Goal: Information Seeking & Learning: Check status

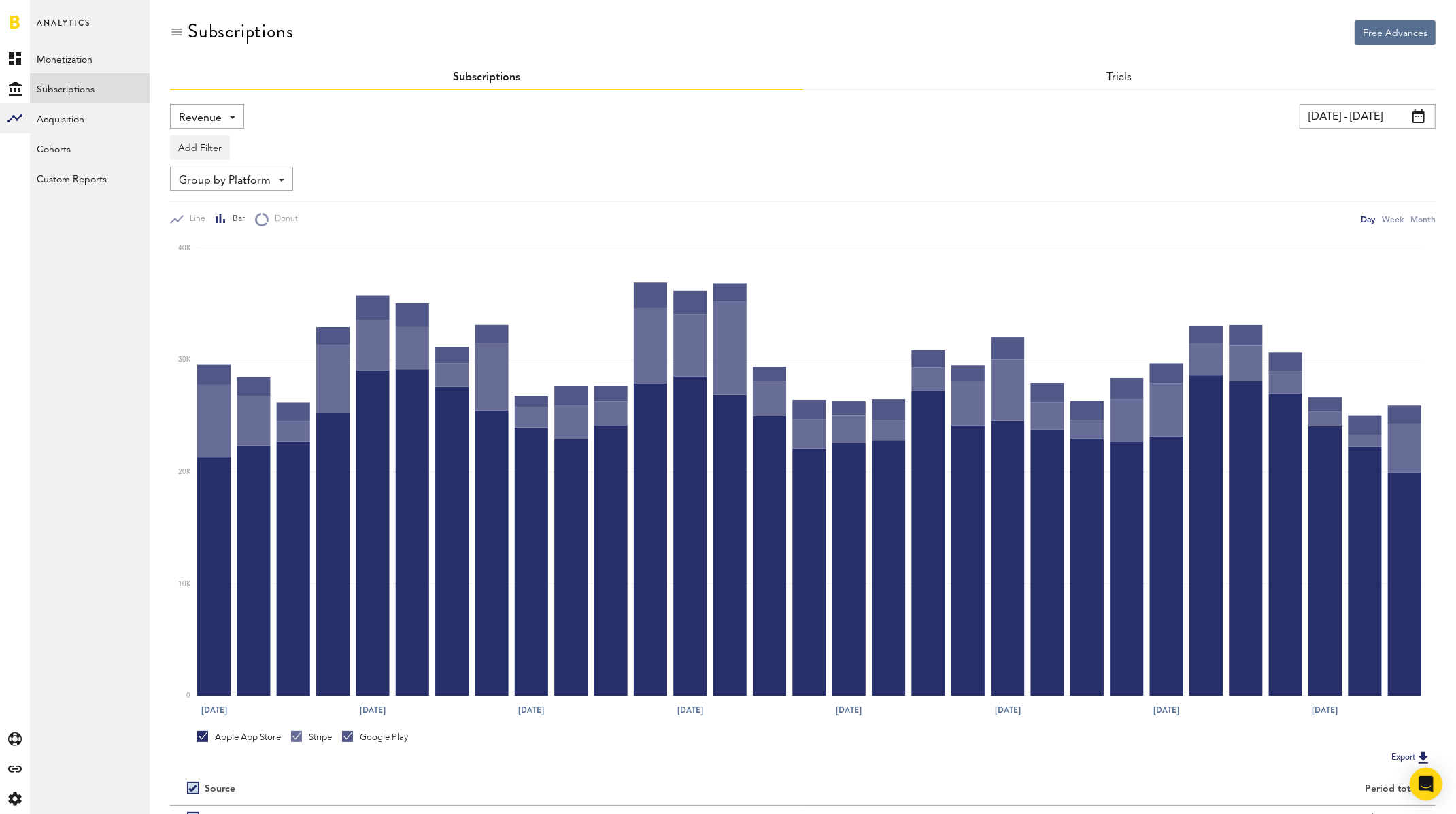
click at [204, 116] on span "Revenue" at bounding box center [200, 118] width 43 height 23
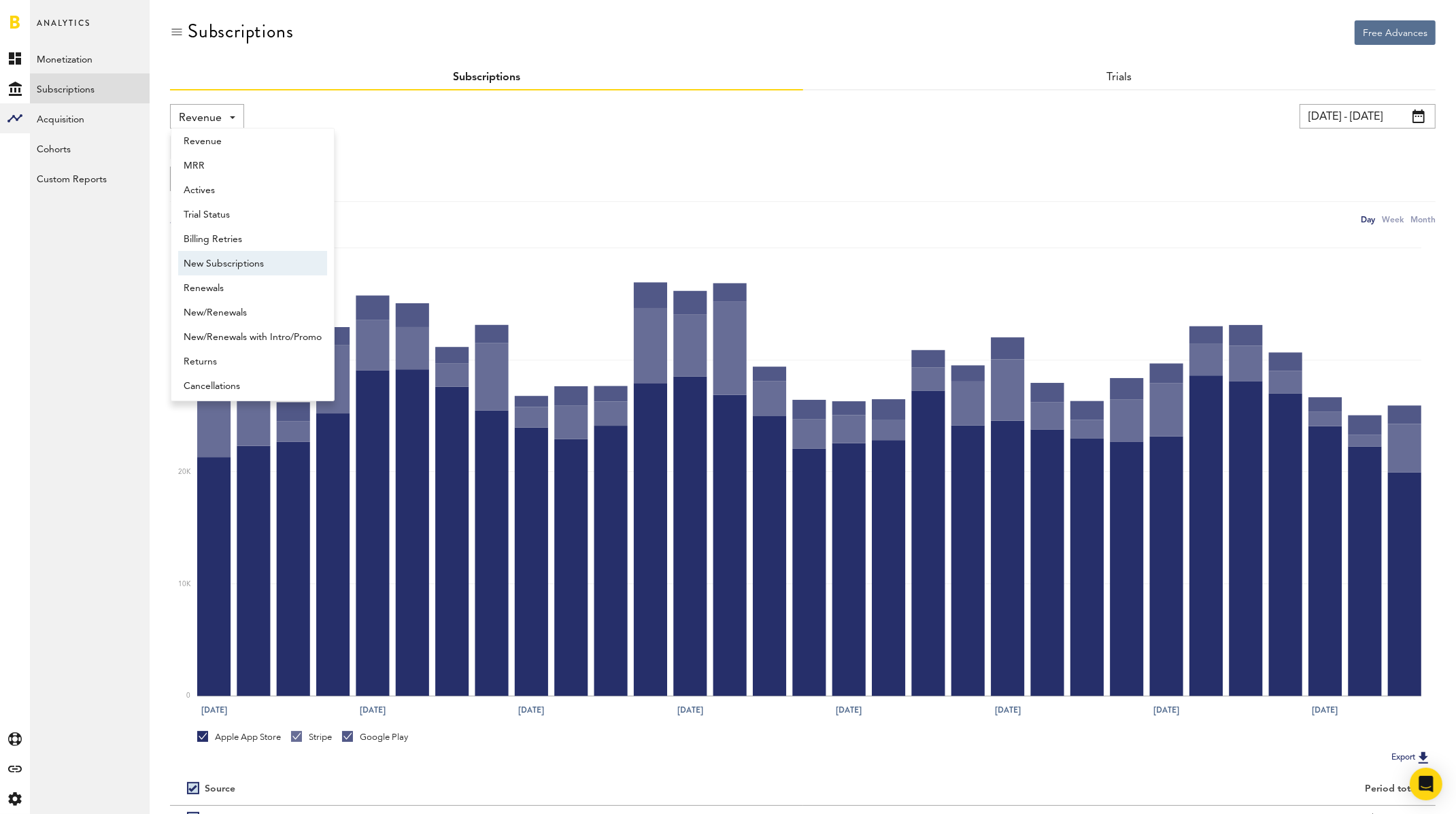
click at [234, 267] on span "New Subscriptions" at bounding box center [253, 263] width 138 height 23
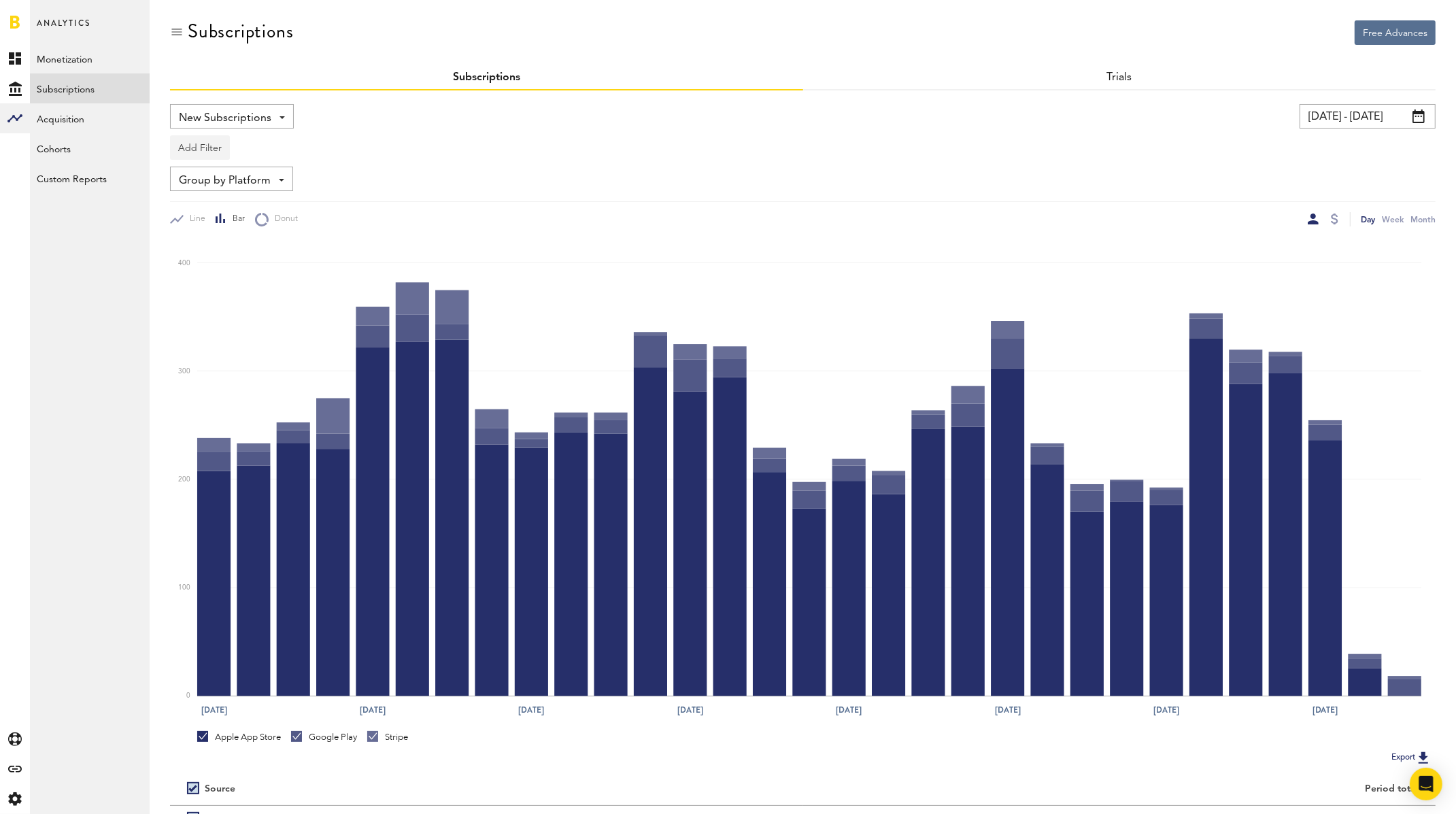
click at [213, 150] on button "Add Filter" at bounding box center [199, 147] width 60 height 24
click at [213, 207] on li "Apps" at bounding box center [233, 207] width 110 height 24
click at [223, 149] on div "Apps" at bounding box center [220, 149] width 60 height 23
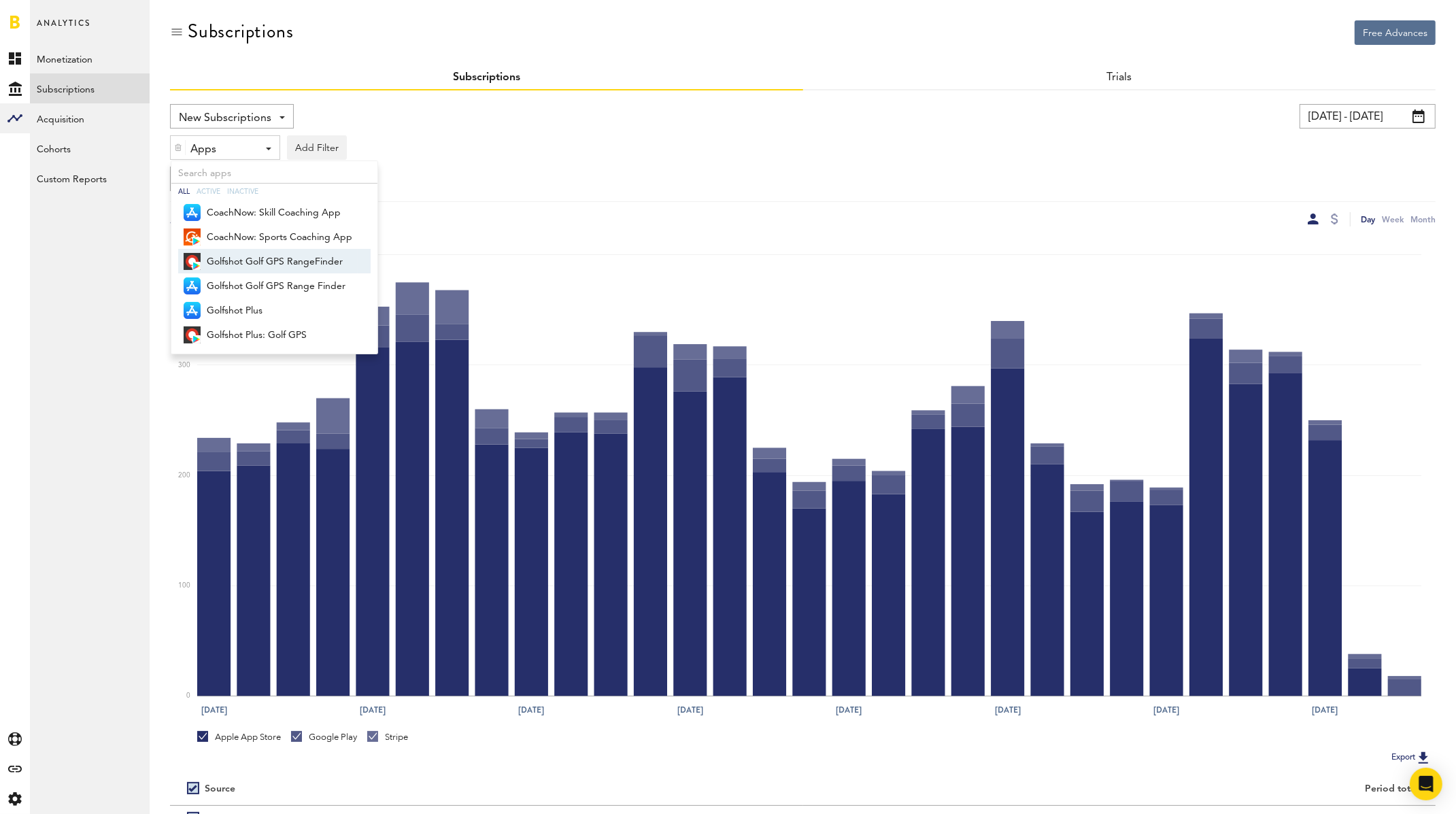
click at [236, 262] on span "Golfshot Golf GPS RangeFinder" at bounding box center [279, 262] width 145 height 23
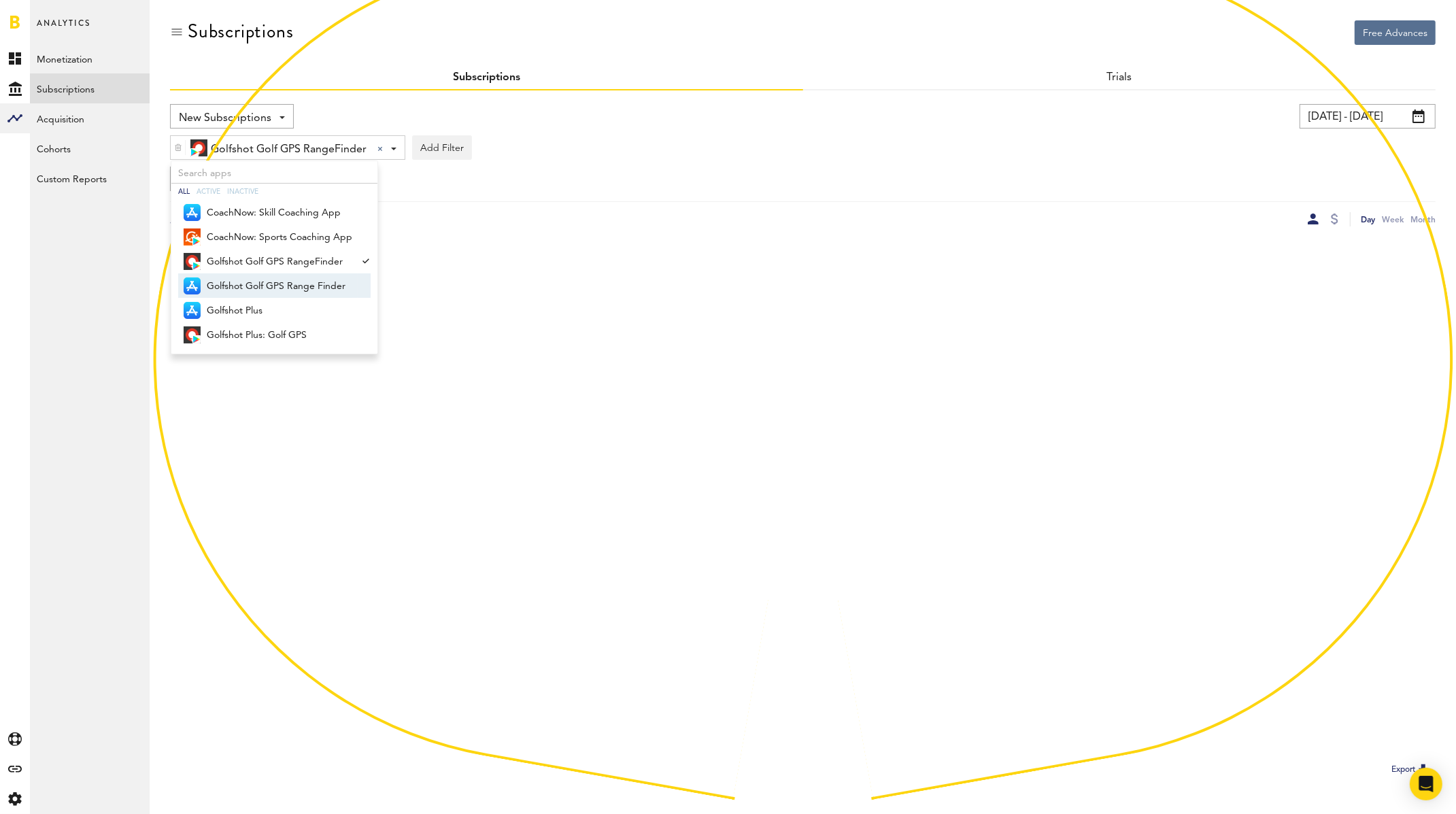
click at [239, 279] on span "Golfshot Golf GPS Range Finder" at bounding box center [279, 286] width 145 height 23
click at [242, 306] on span "Golfshot Plus" at bounding box center [279, 310] width 145 height 23
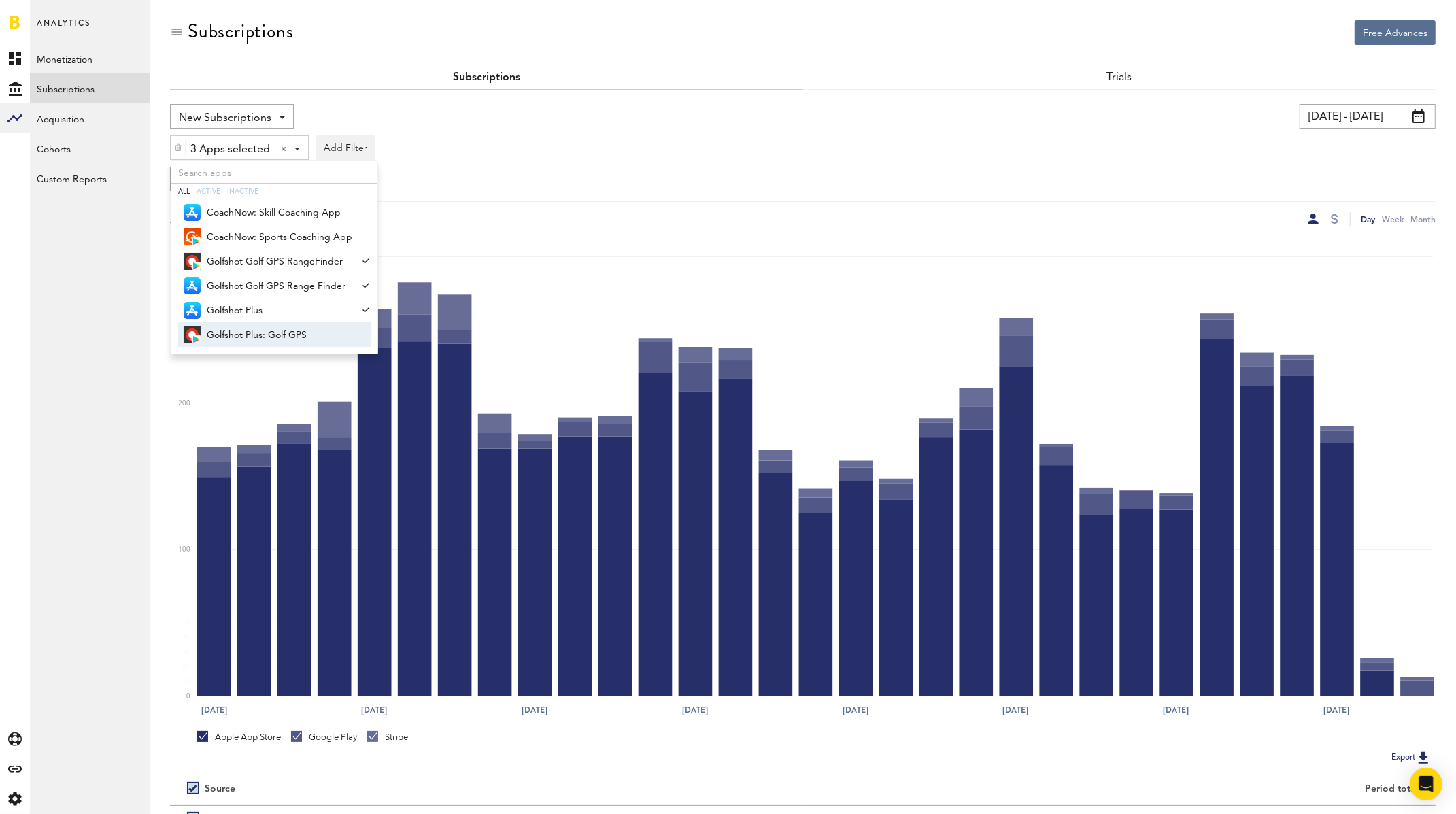
click at [248, 334] on span "Golfshot Plus: Golf GPS" at bounding box center [279, 335] width 145 height 23
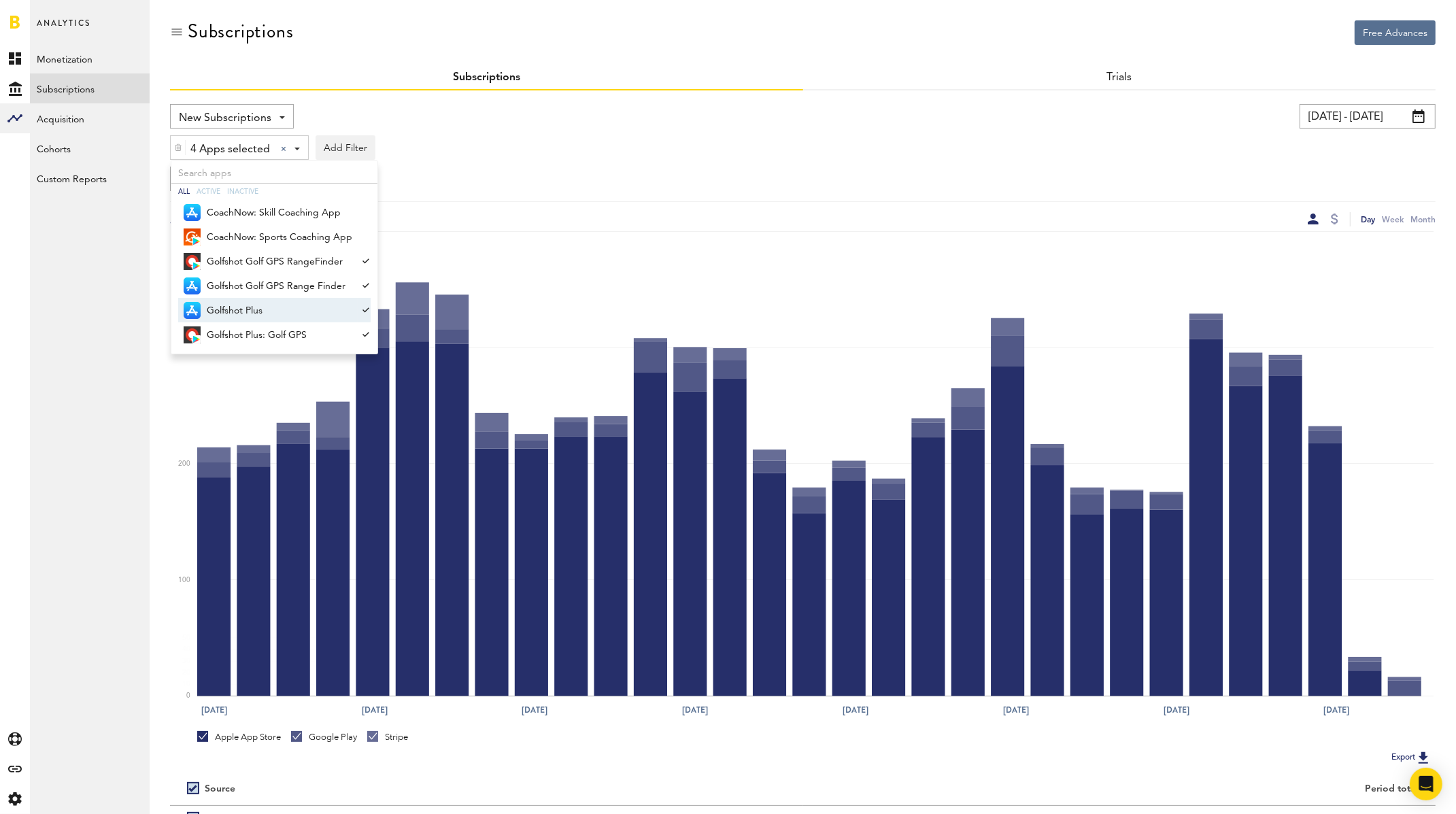
click at [575, 209] on div "Line Bar Donut Day Week Month" at bounding box center [802, 214] width 1266 height 25
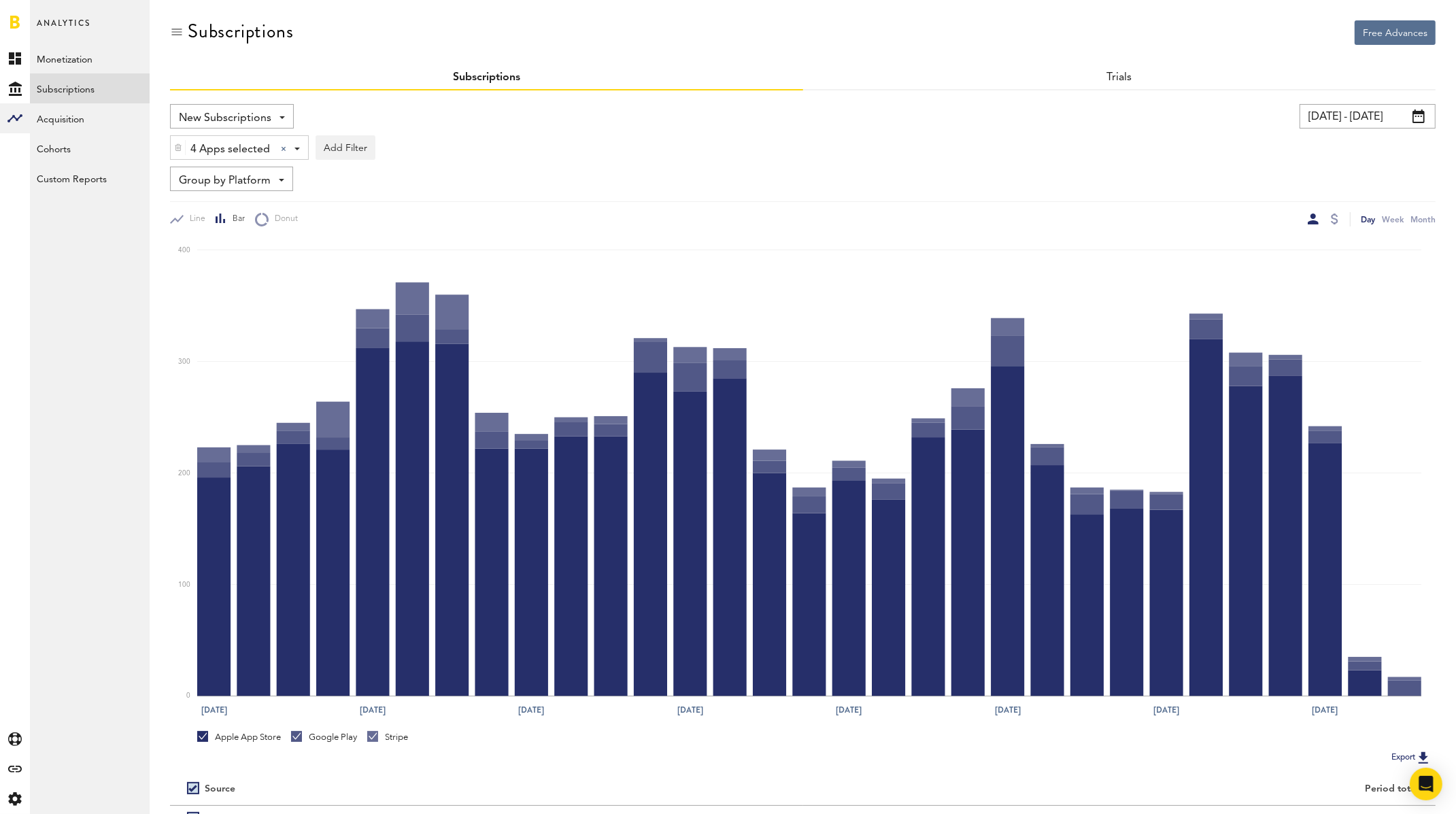
click at [1255, 123] on input "08/11/25 - 09/10/25" at bounding box center [1367, 116] width 136 height 24
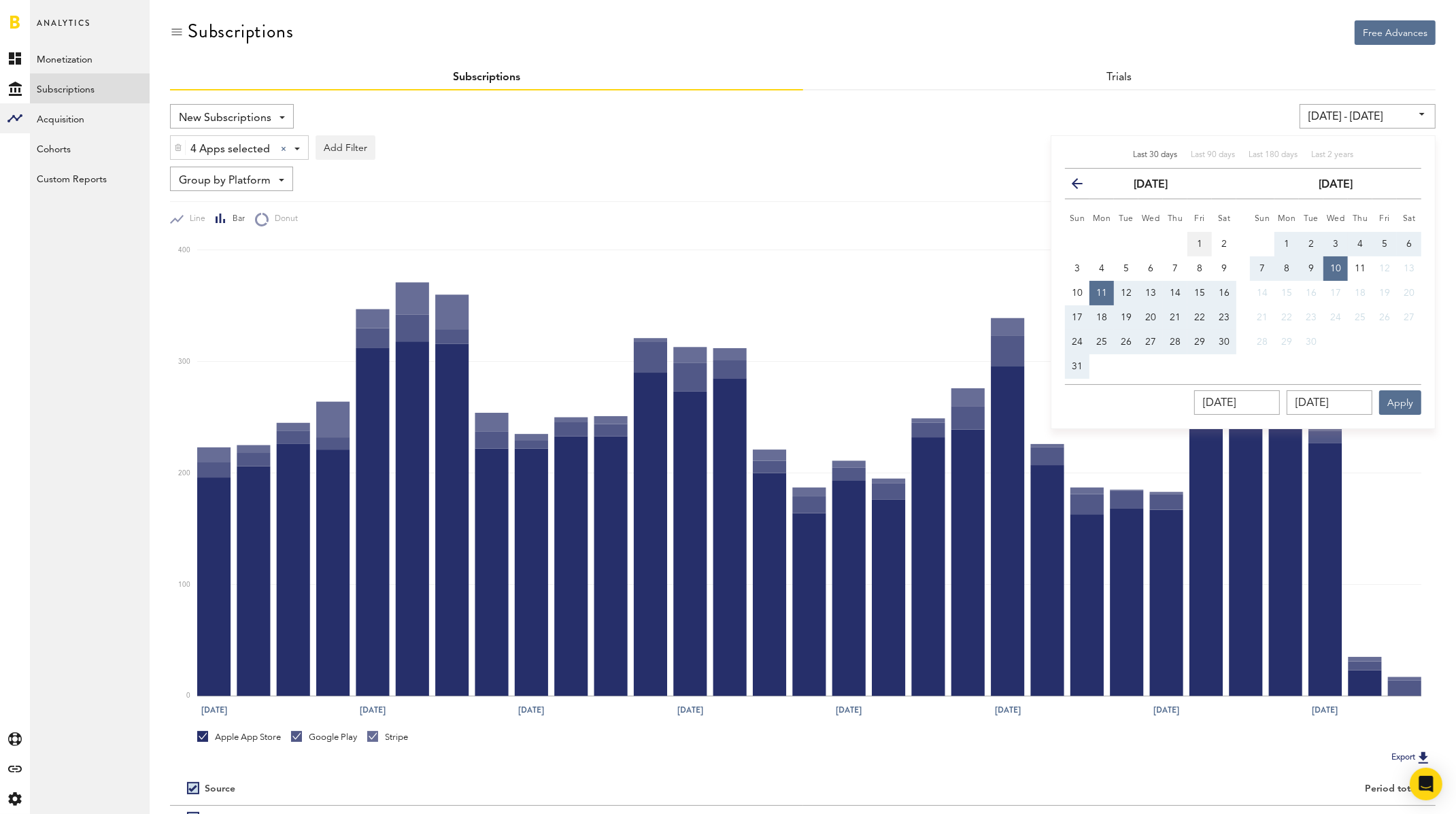
click at [1200, 242] on span "1" at bounding box center [1199, 244] width 5 height 10
type input "08/01/25 - 08/01/25"
type input "08/01/2025"
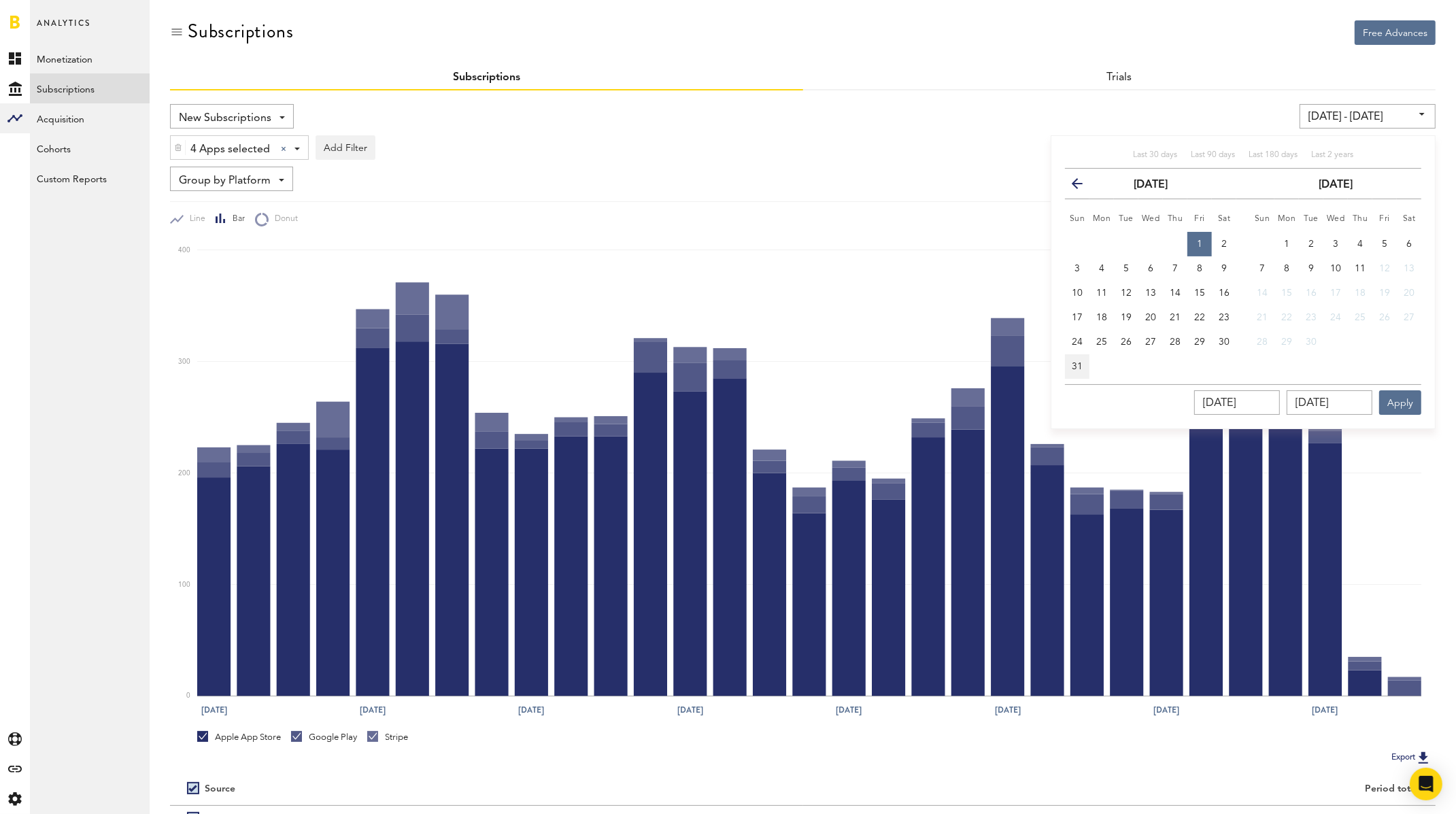
click at [1078, 361] on span "31" at bounding box center [1077, 366] width 11 height 10
type input "08/01/25 - 08/31/25"
type input "08/31/2025"
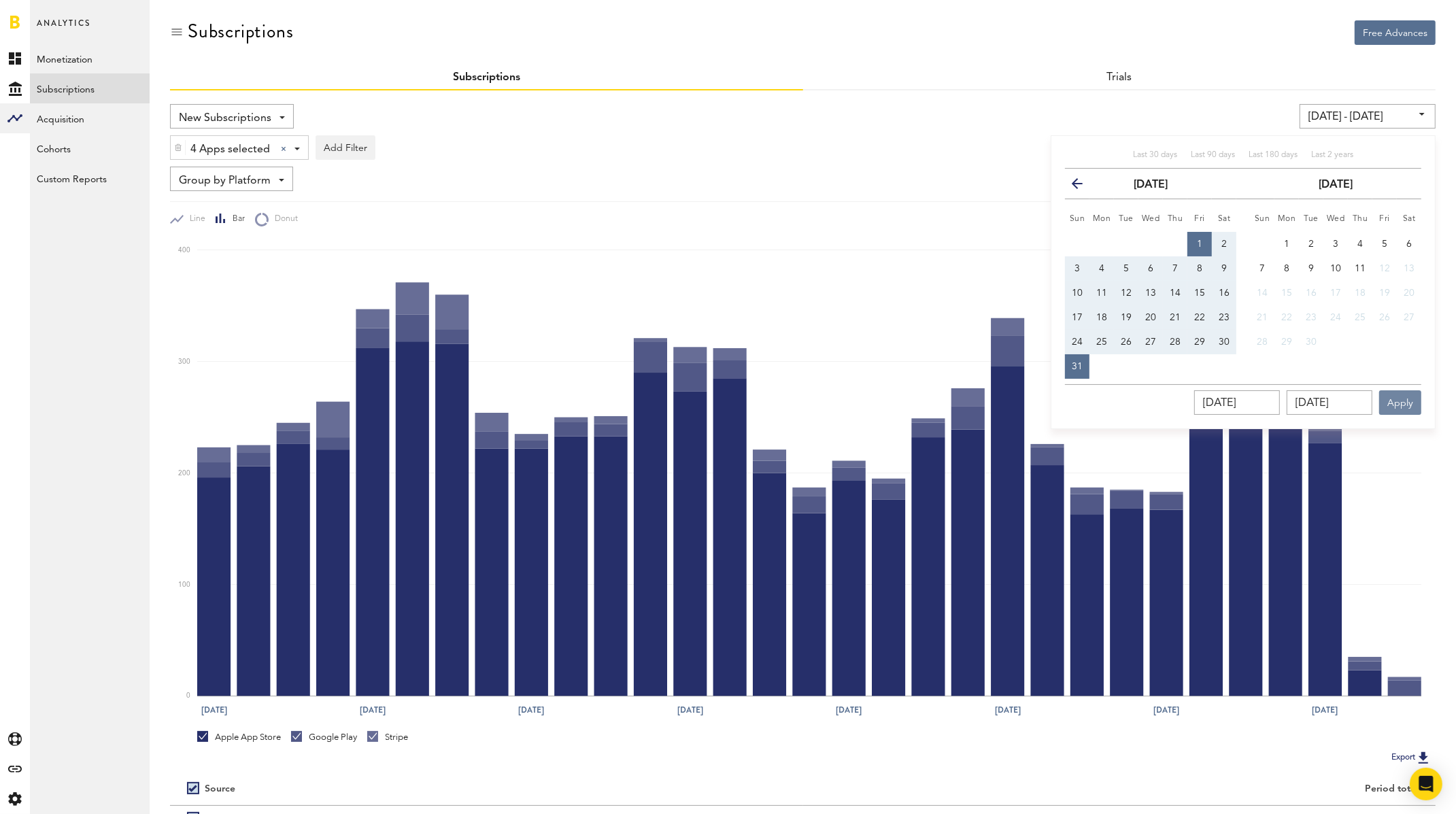
click at [1255, 395] on button "Apply" at bounding box center [1399, 402] width 42 height 24
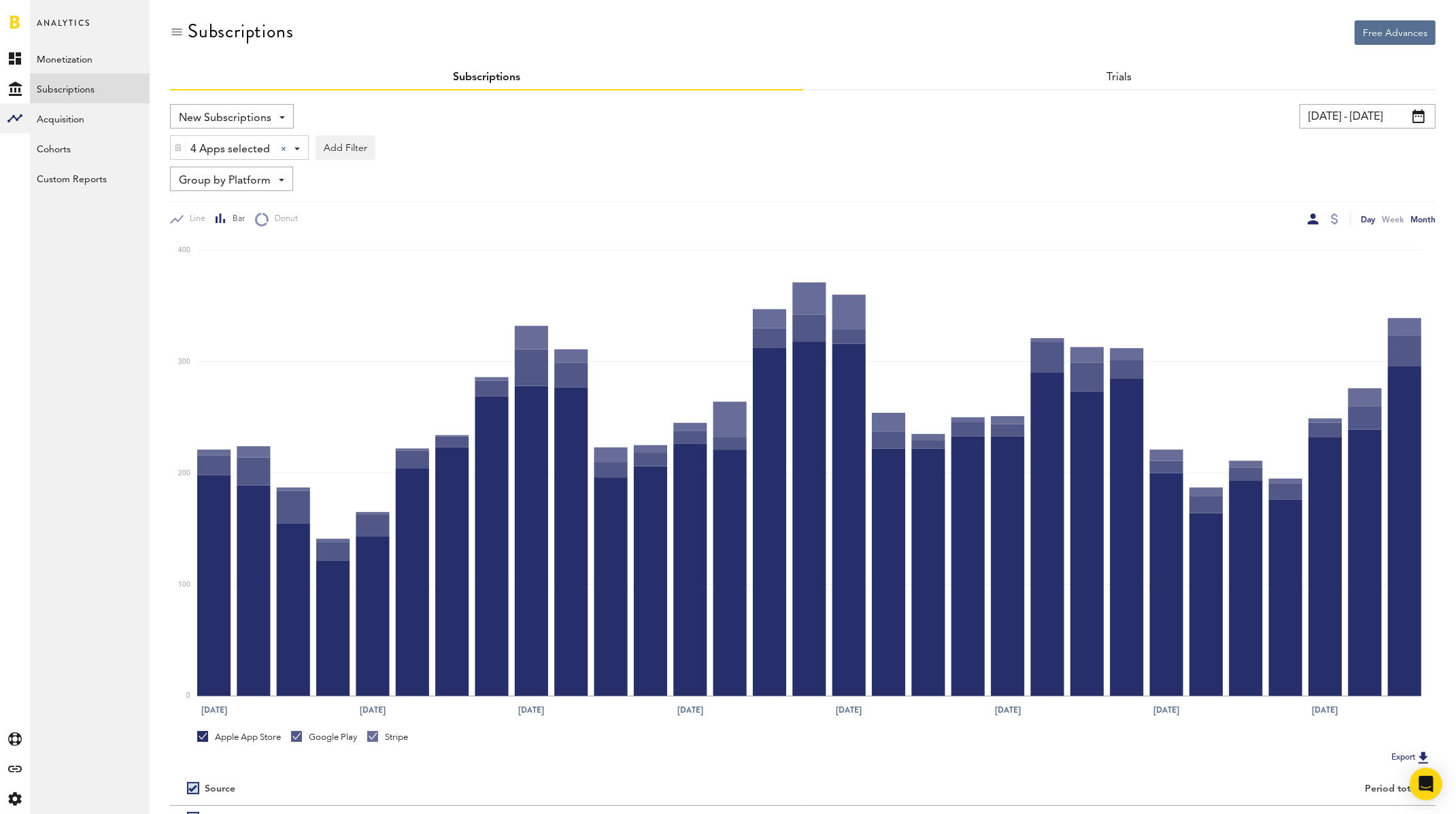
click at [1255, 217] on div "Month" at bounding box center [1423, 219] width 25 height 14
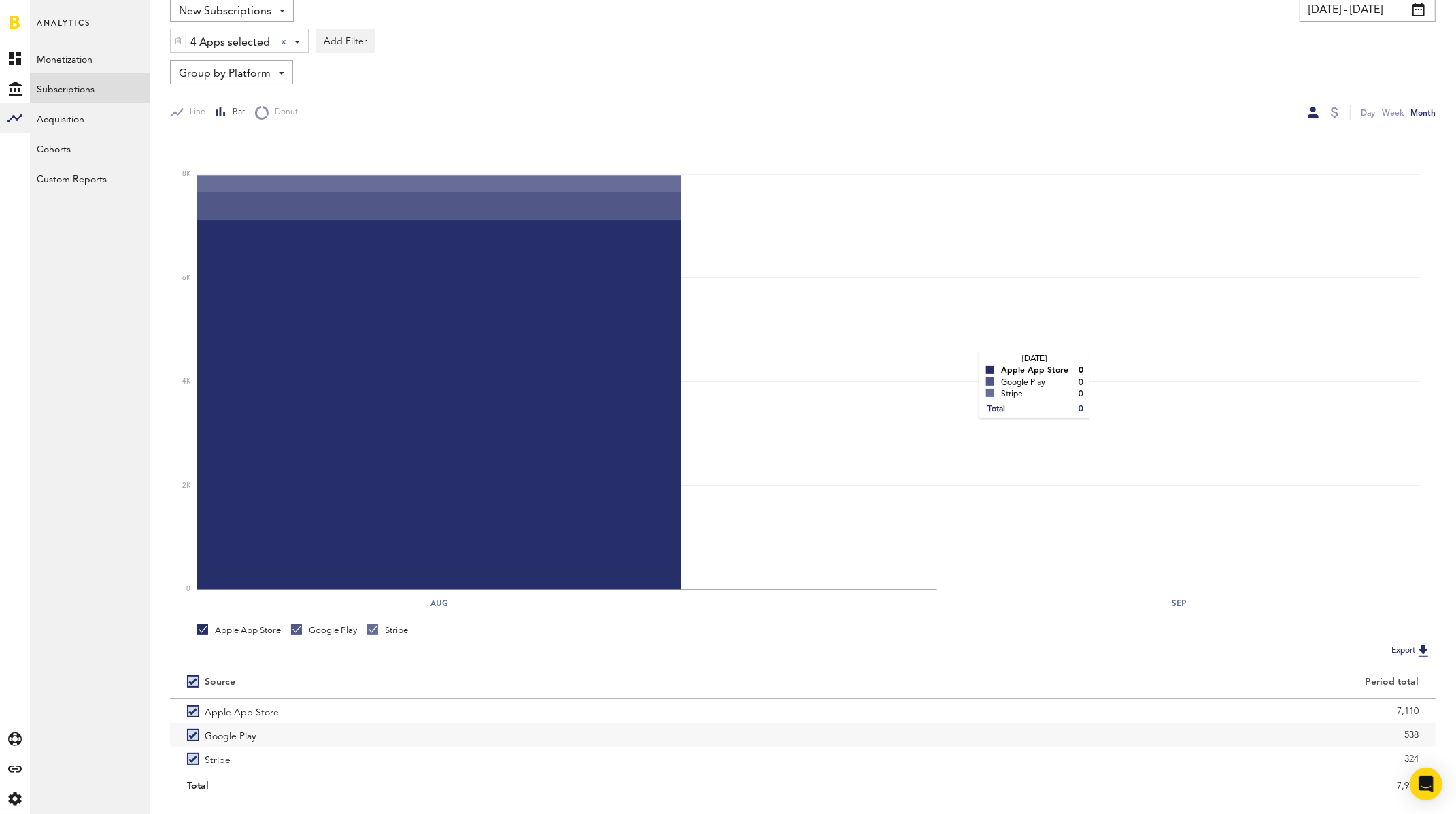
scroll to position [103, 0]
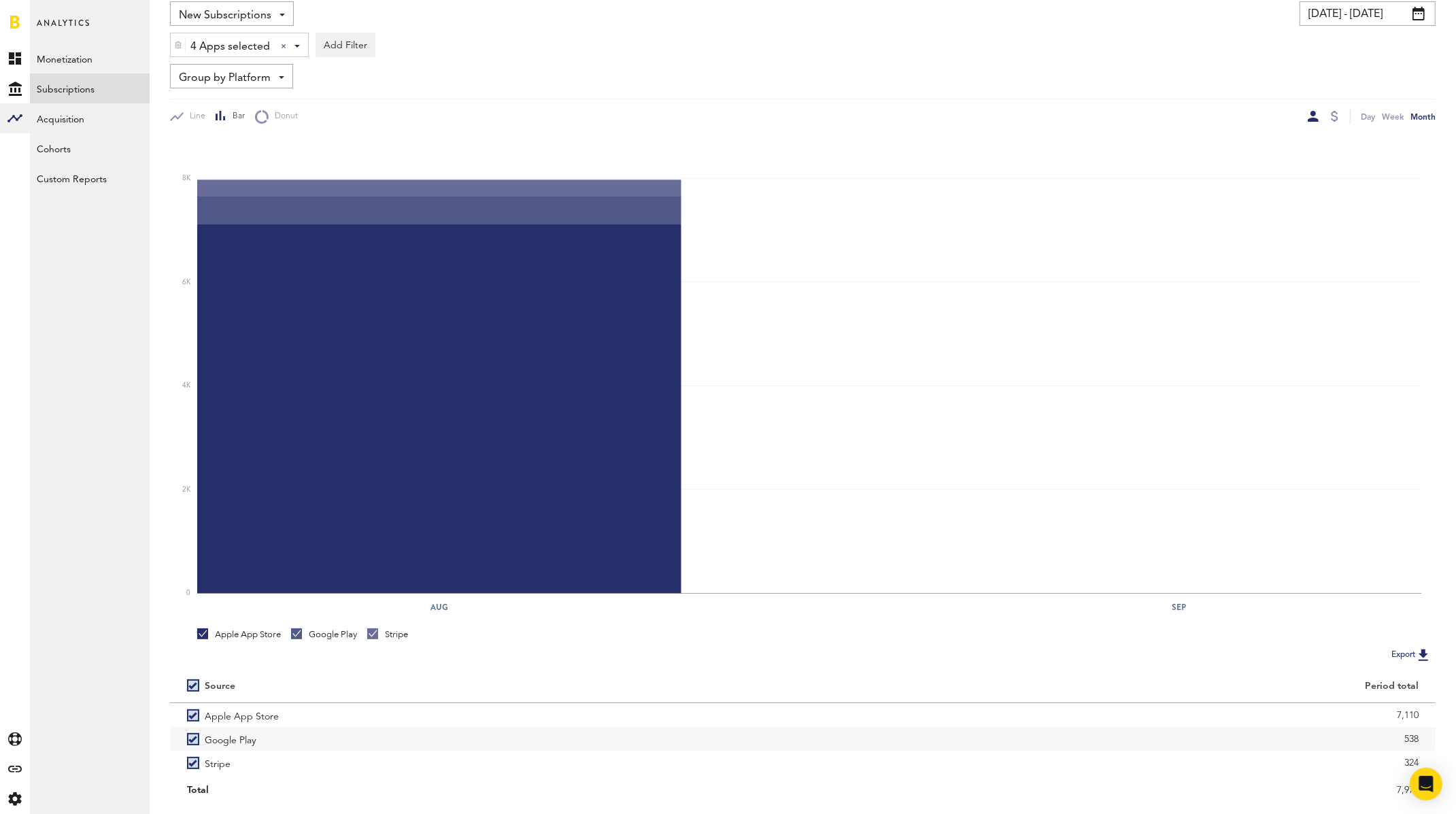
click at [261, 79] on span "Group by Platform" at bounding box center [224, 78] width 92 height 23
click at [257, 204] on span "Group by Country" at bounding box center [252, 206] width 137 height 23
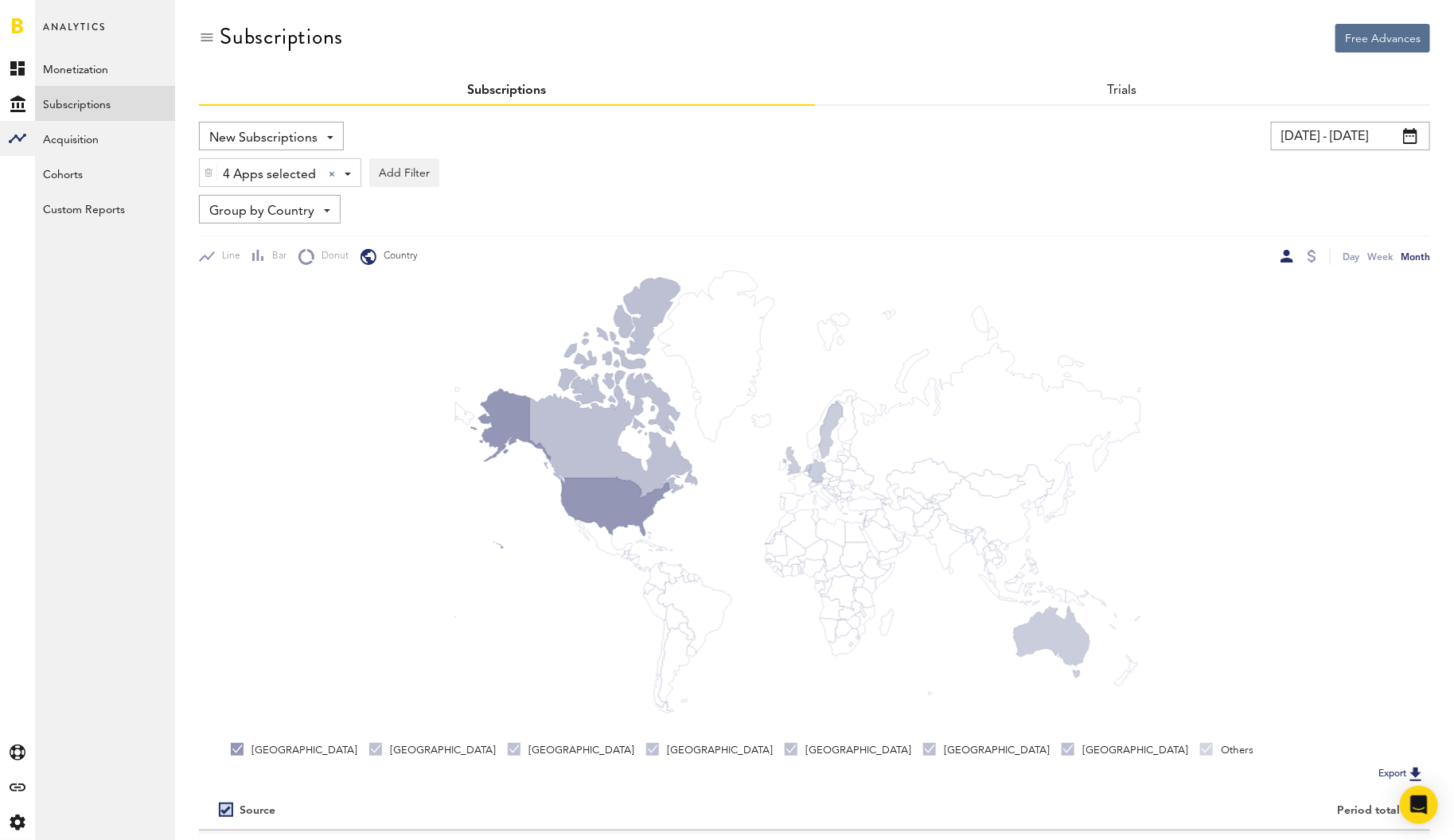
click at [277, 171] on span "4 Apps selected" at bounding box center [269, 175] width 93 height 27
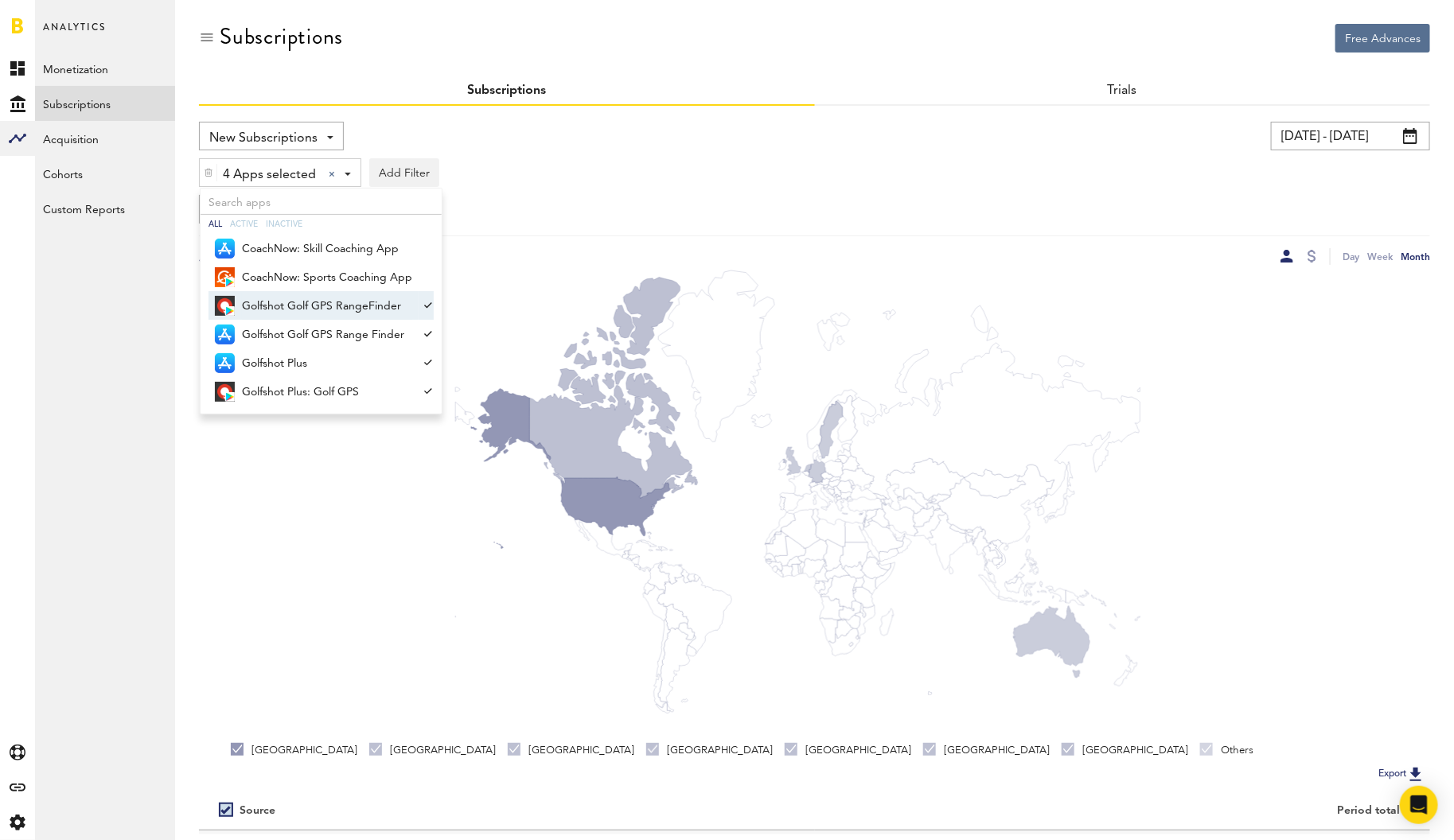
click at [279, 308] on span "Golfshot Golf GPS RangeFinder" at bounding box center [327, 306] width 170 height 27
click at [304, 402] on span "Golfshot Plus: Golf GPS" at bounding box center [327, 392] width 170 height 27
click at [718, 181] on div "2 Apps selected 2 Apps selected All Active Inactive CoachNow: Skill Coaching Ap…" at bounding box center [814, 169] width 1231 height 37
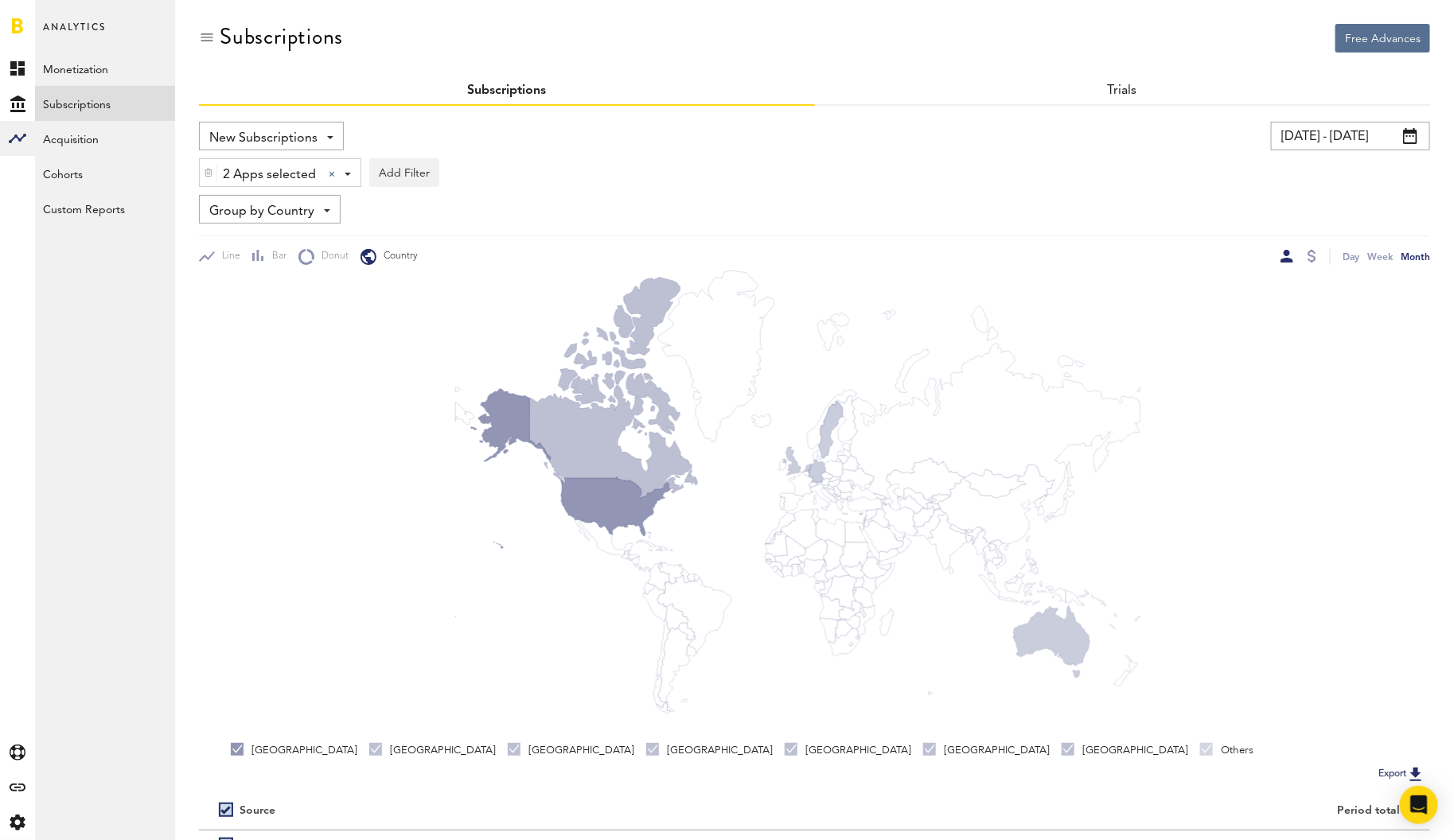
click at [315, 205] on div "Group by Country Group by Platform Group by App Group by Subscription Group by …" at bounding box center [269, 209] width 142 height 28
click at [302, 243] on span "Group by Platform" at bounding box center [295, 246] width 161 height 27
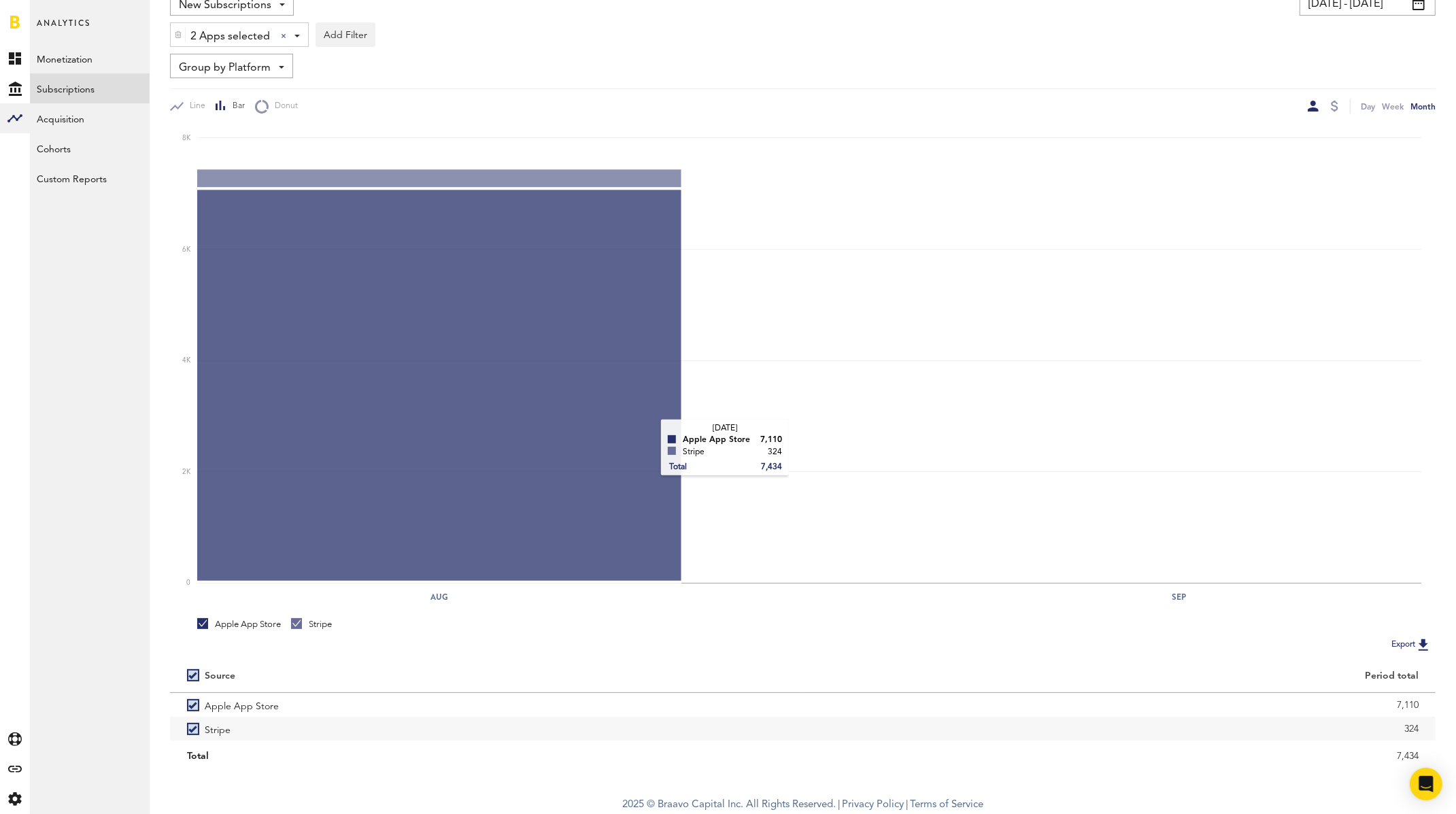
scroll to position [114, 0]
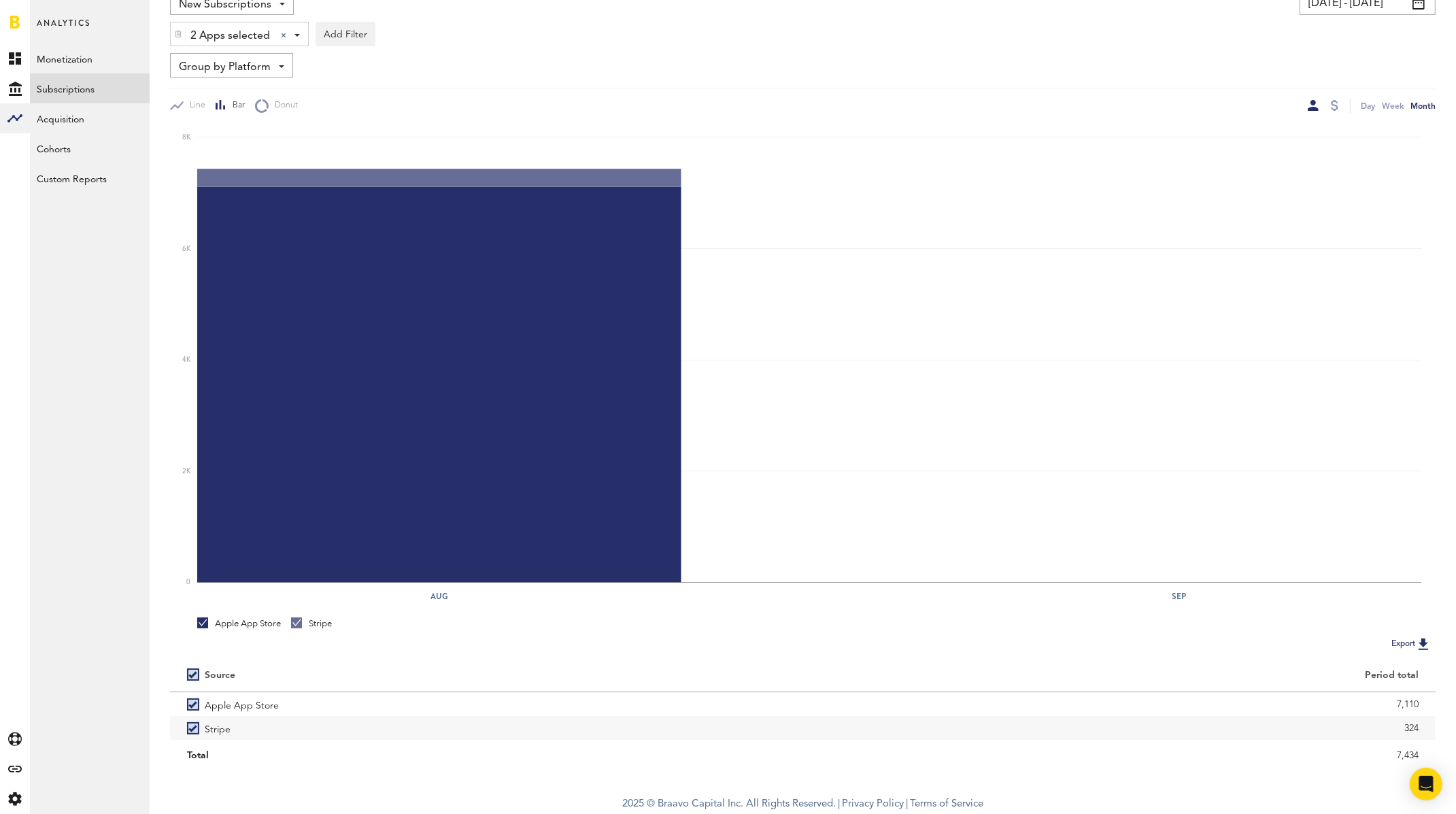
click at [234, 32] on span "2 Apps selected" at bounding box center [230, 35] width 79 height 23
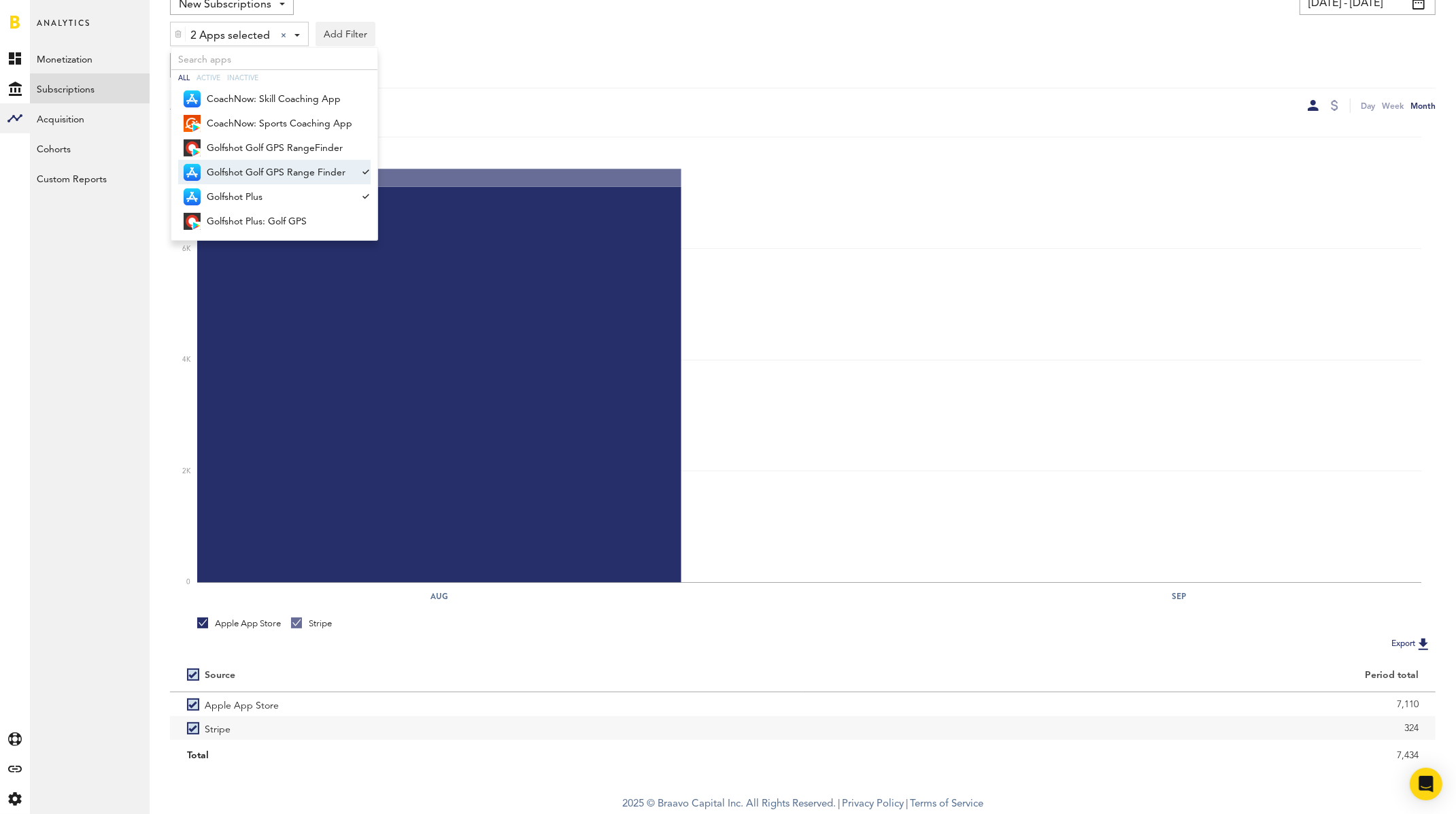
click at [261, 173] on span "Golfshot Golf GPS Range Finder" at bounding box center [279, 172] width 145 height 23
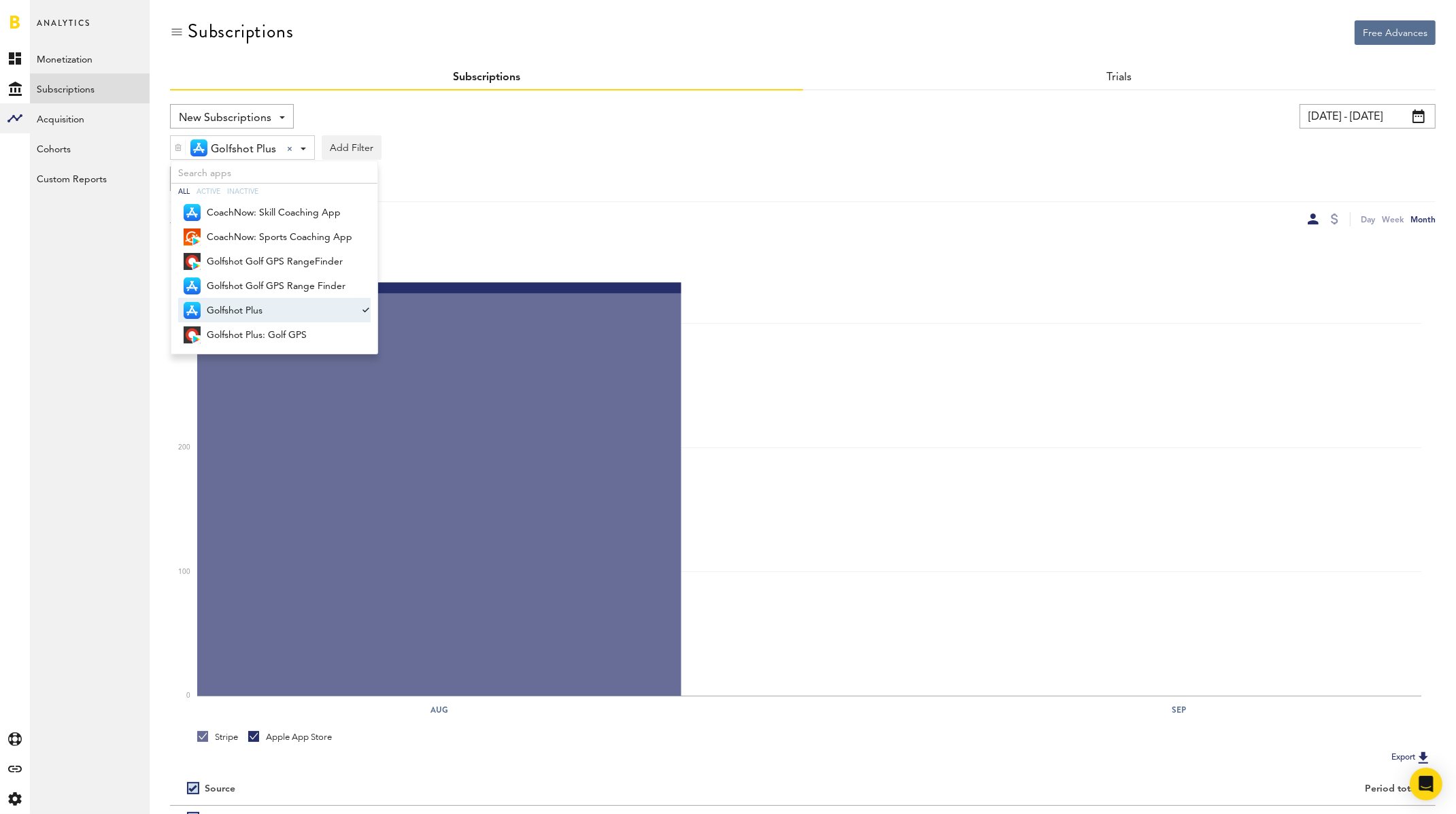
click at [266, 308] on span "Golfshot Plus" at bounding box center [279, 310] width 145 height 23
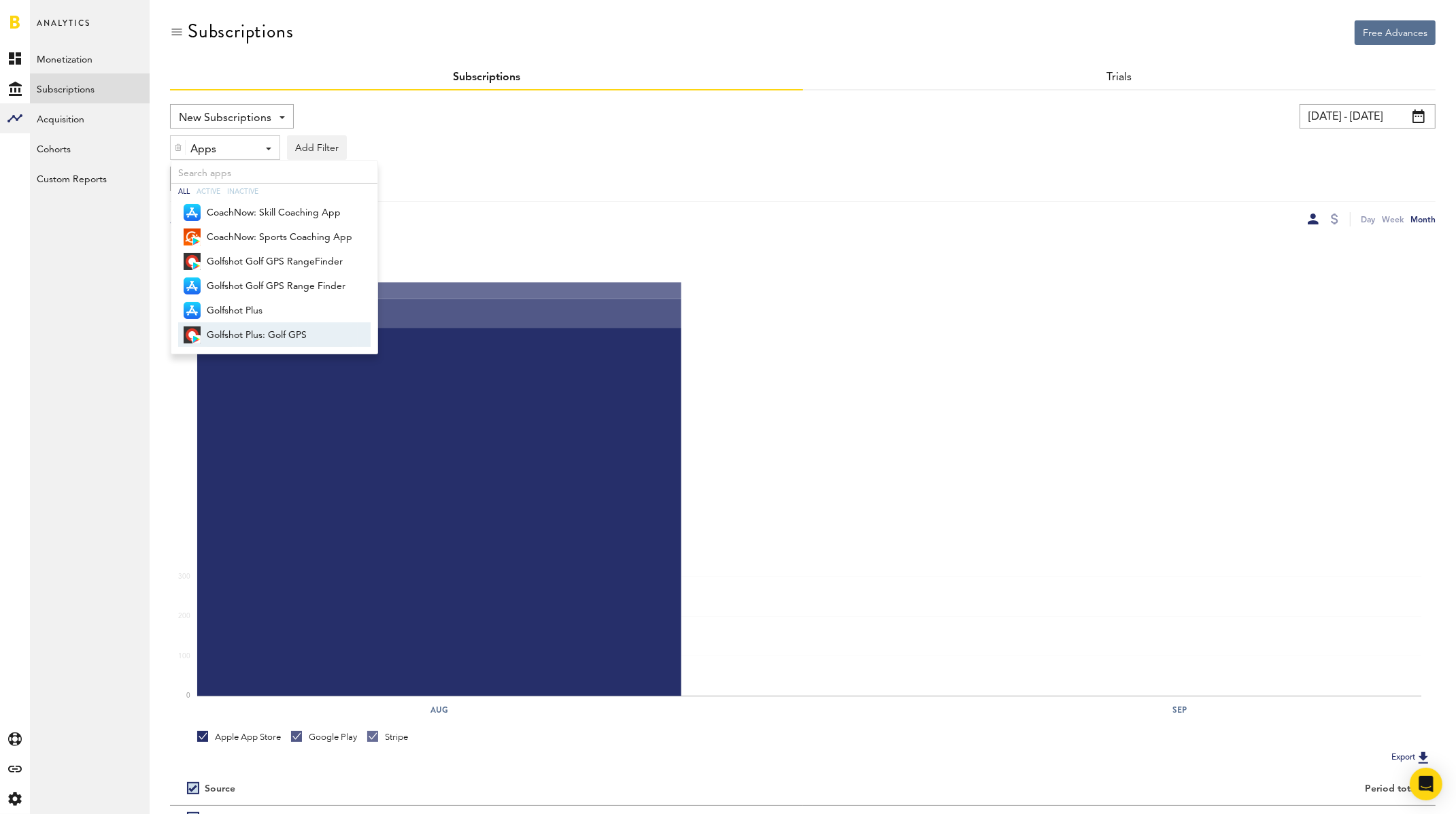
click at [283, 328] on span "Golfshot Plus: Golf GPS" at bounding box center [279, 335] width 145 height 23
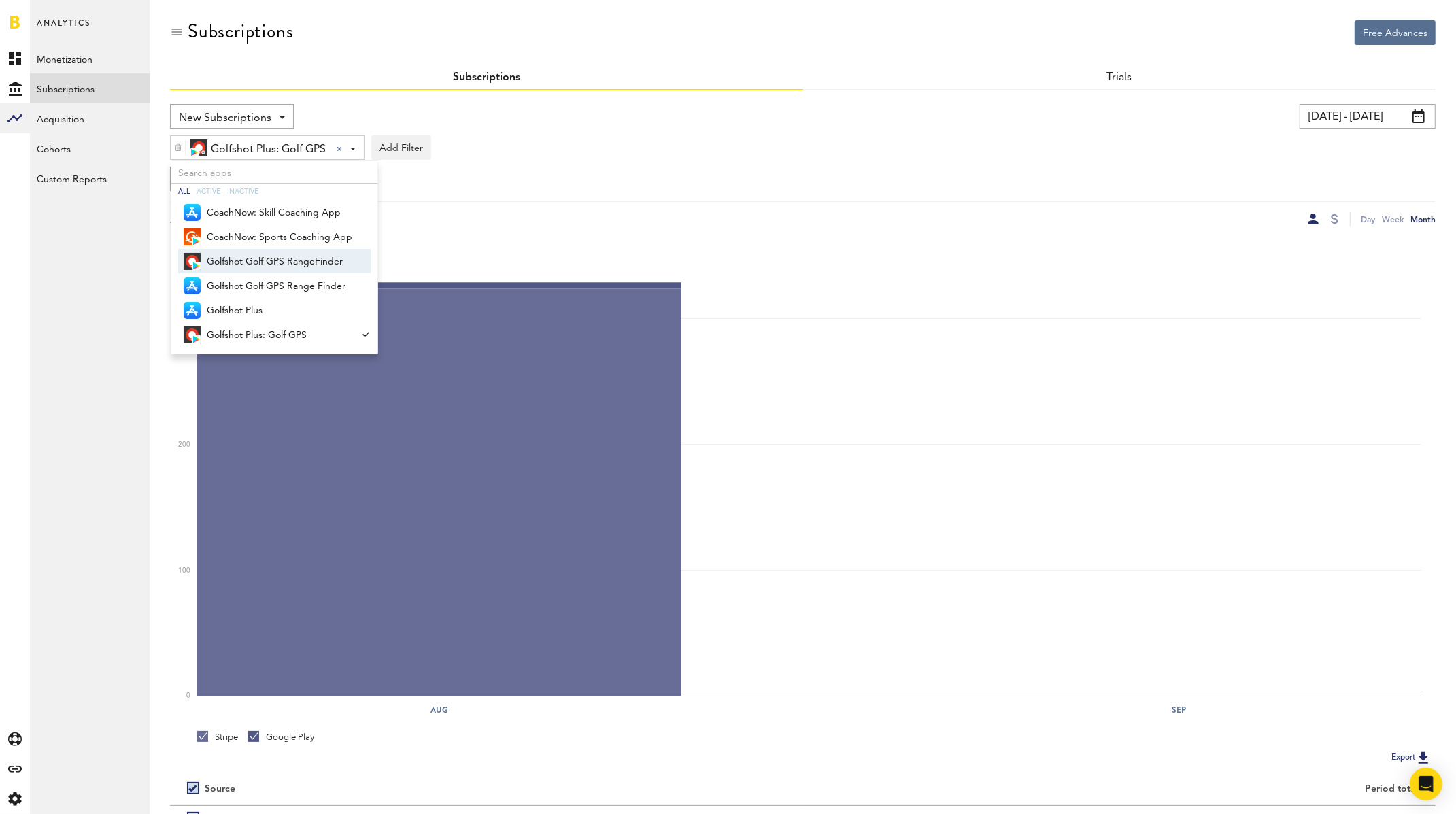
click at [303, 257] on span "Golfshot Golf GPS RangeFinder" at bounding box center [279, 262] width 145 height 23
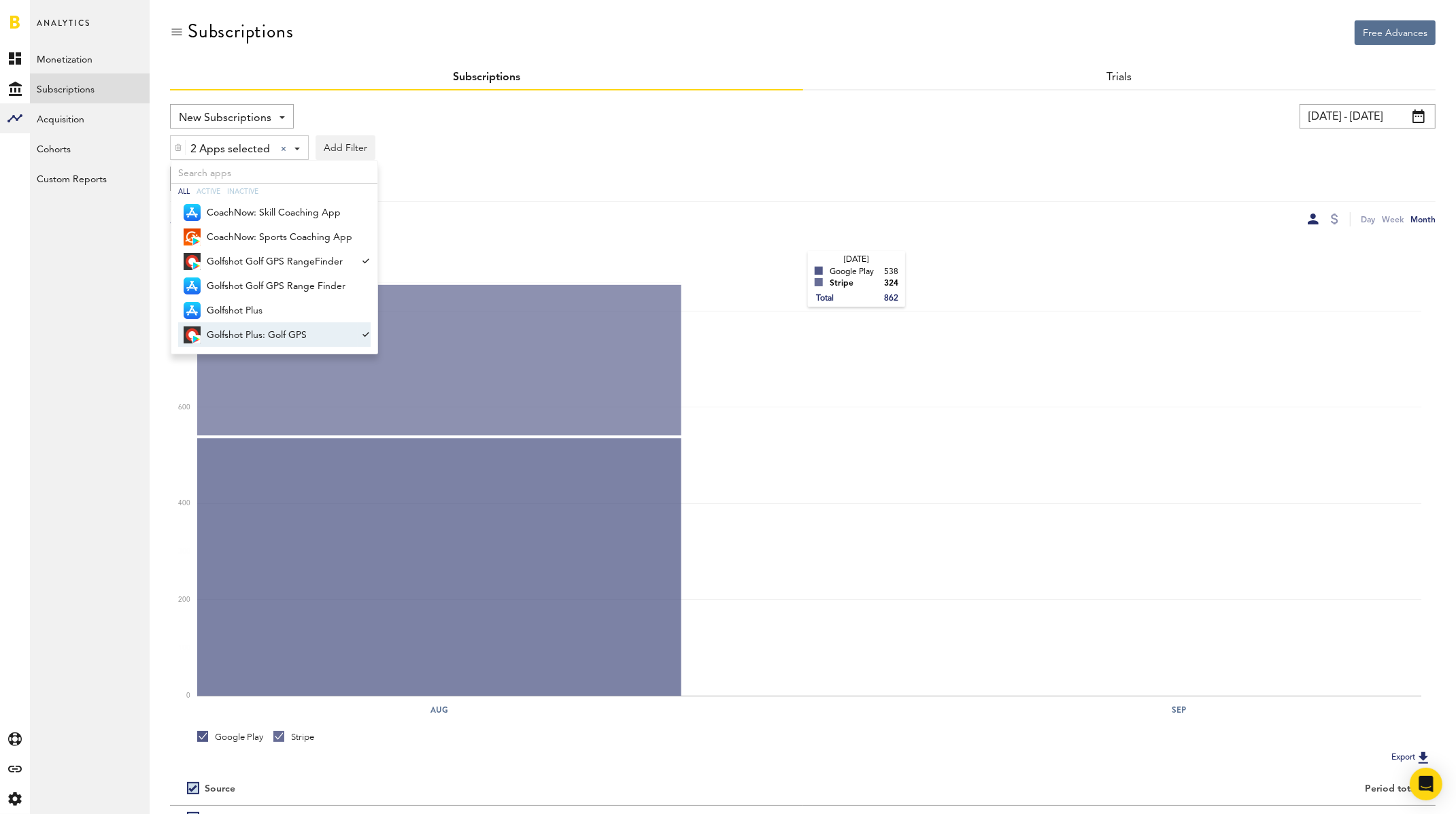
click at [799, 262] on rect at bounding box center [809, 468] width 1224 height 455
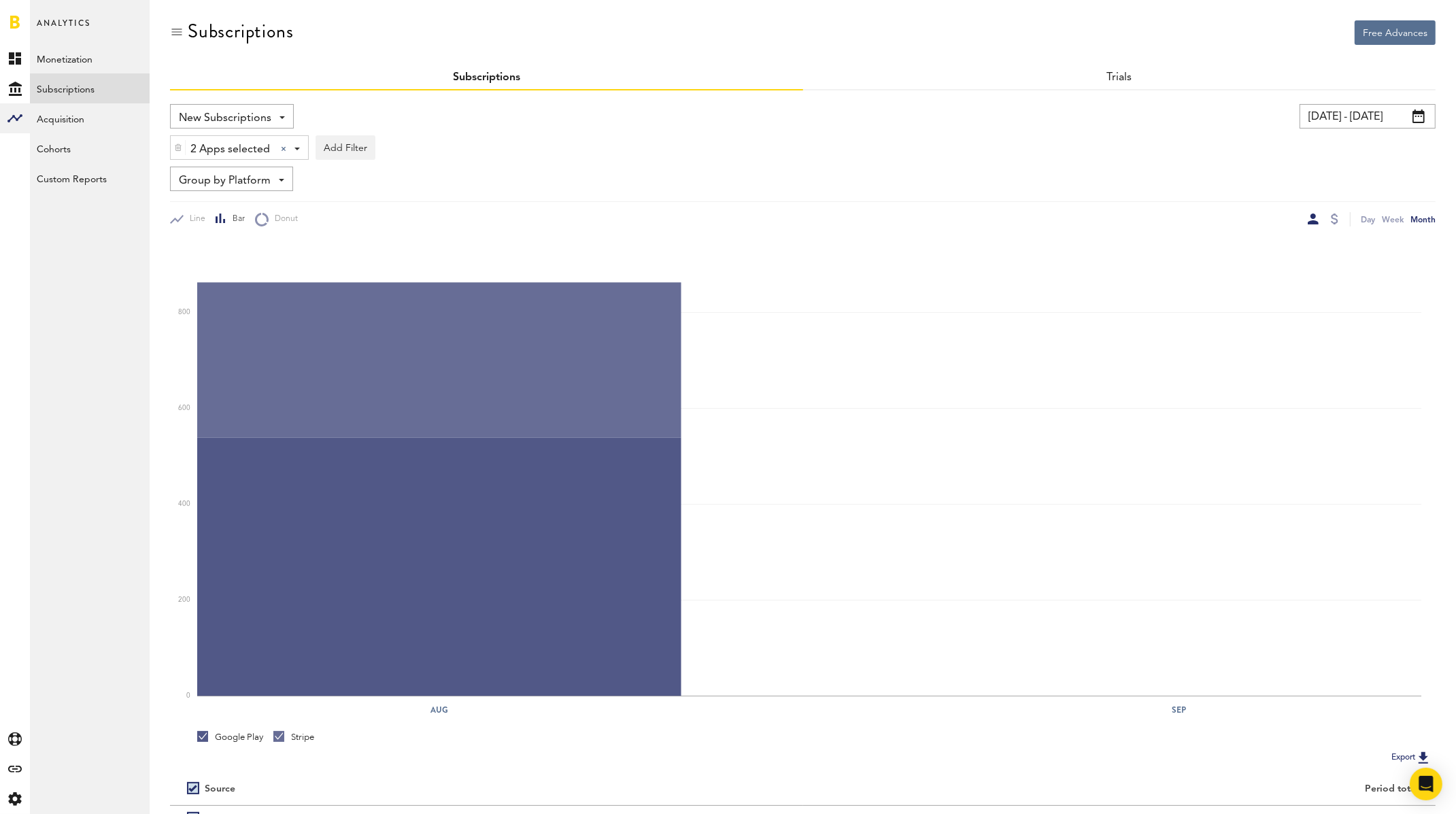
click at [181, 148] on img at bounding box center [178, 147] width 8 height 10
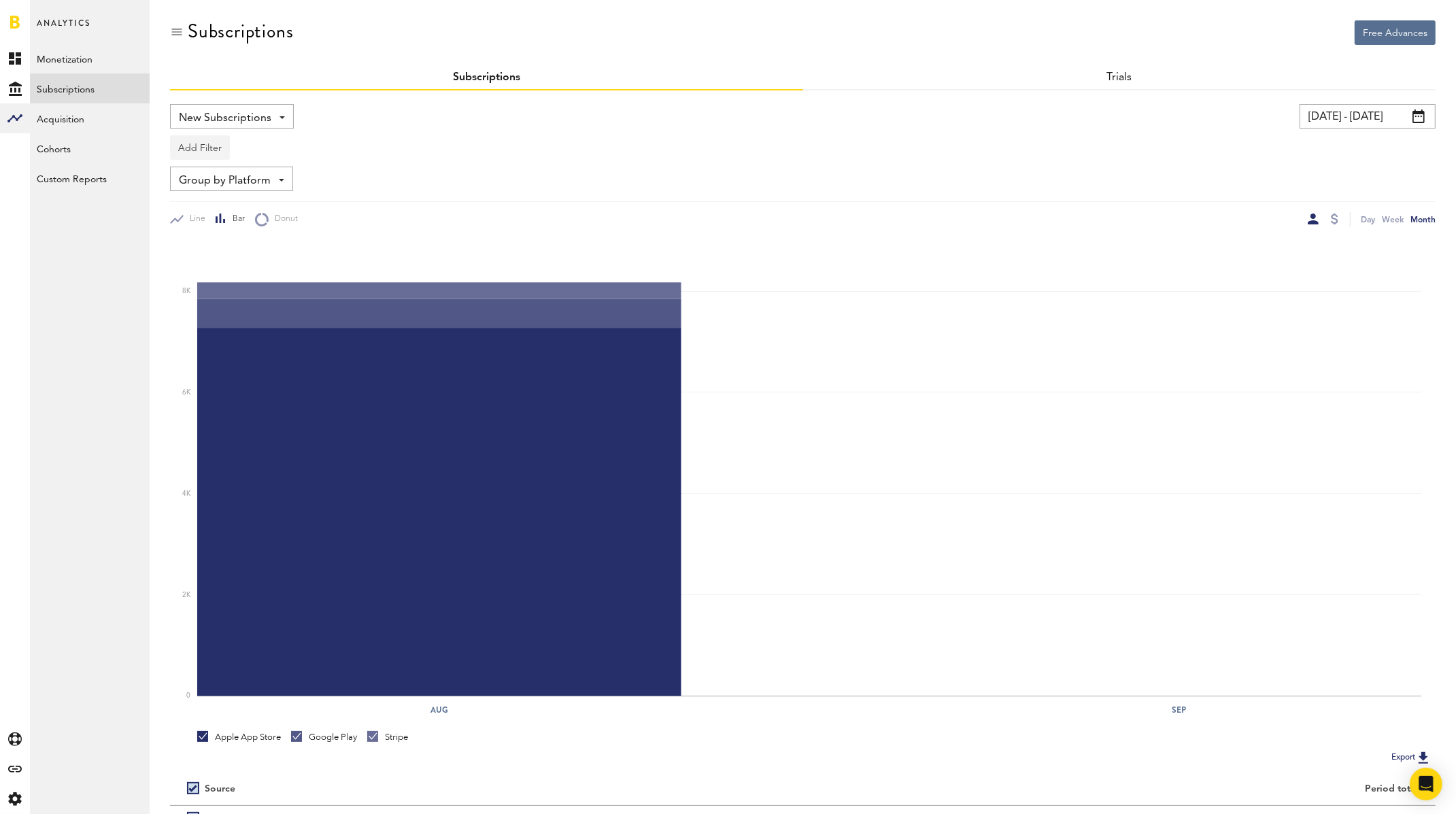
click at [214, 148] on button "Add Filter" at bounding box center [199, 147] width 60 height 24
click at [239, 209] on li "Apps" at bounding box center [233, 207] width 110 height 24
click at [221, 142] on div "Apps" at bounding box center [220, 149] width 60 height 23
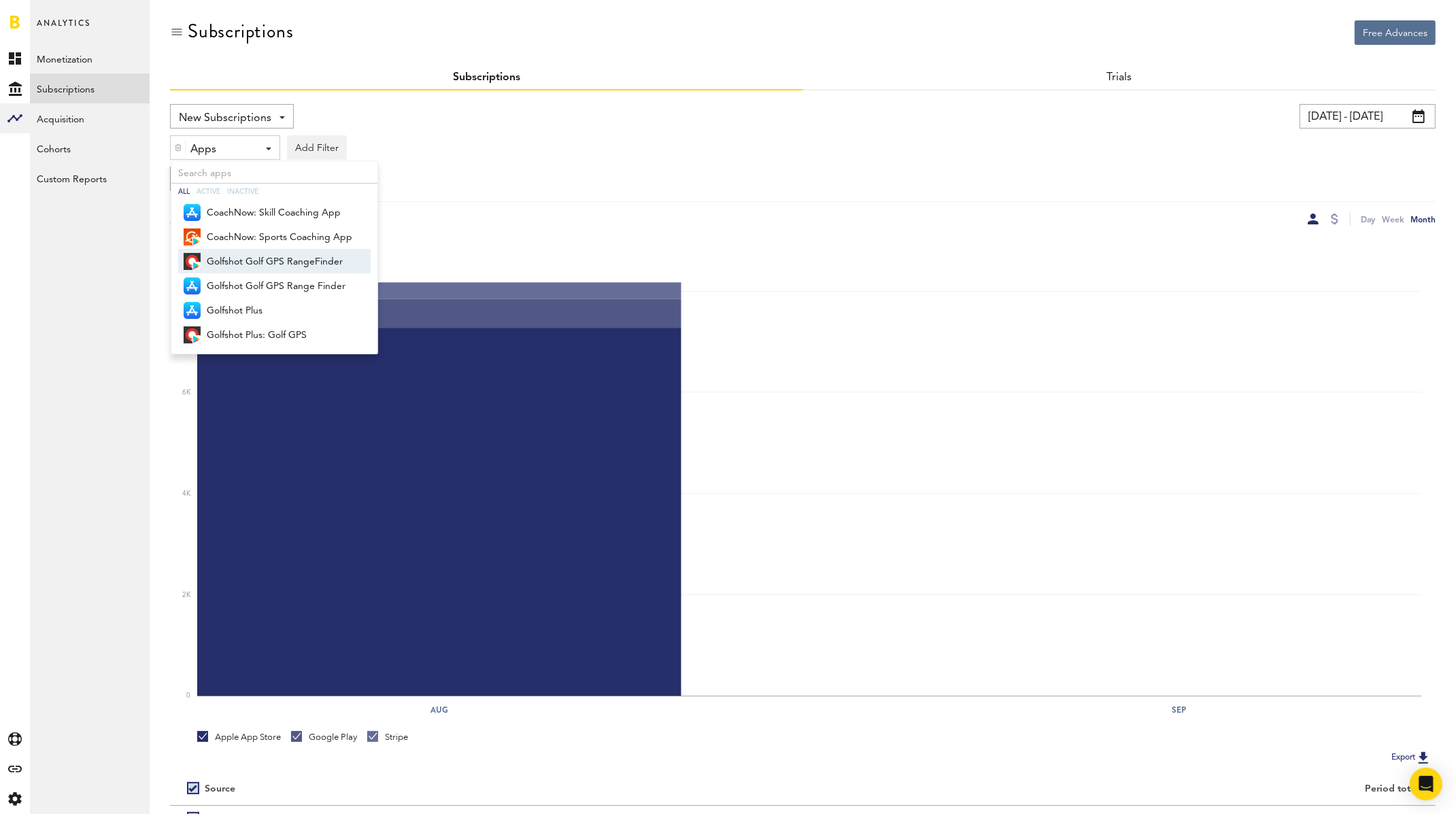
click at [252, 259] on span "Golfshot Golf GPS RangeFinder" at bounding box center [279, 262] width 145 height 23
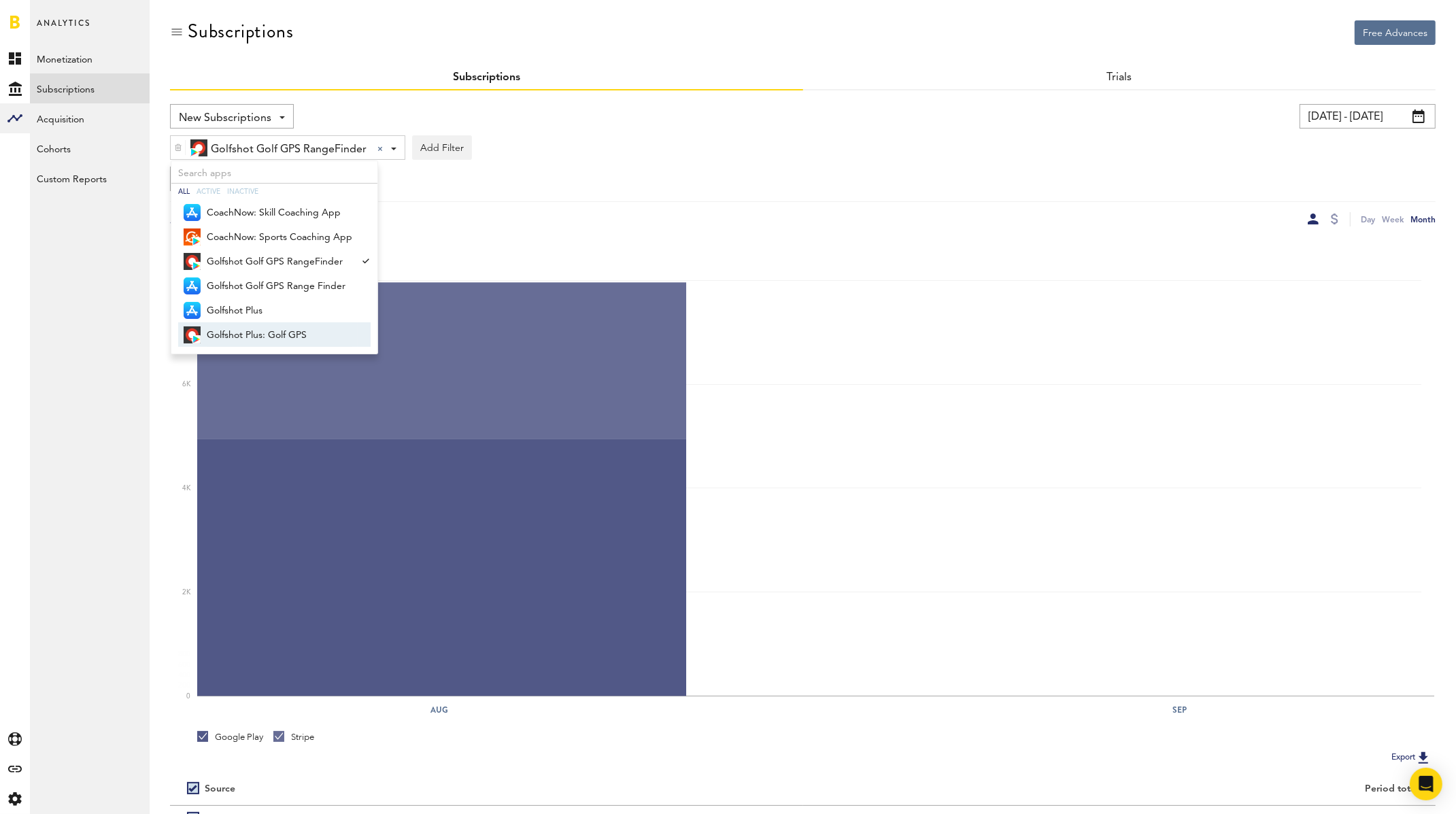
click at [285, 336] on span "Golfshot Plus: Golf GPS" at bounding box center [279, 335] width 145 height 23
click at [677, 200] on div "New Subscriptions Revenue MRR Actives Trial Status Billing Retries New Subscrip…" at bounding box center [802, 165] width 1266 height 123
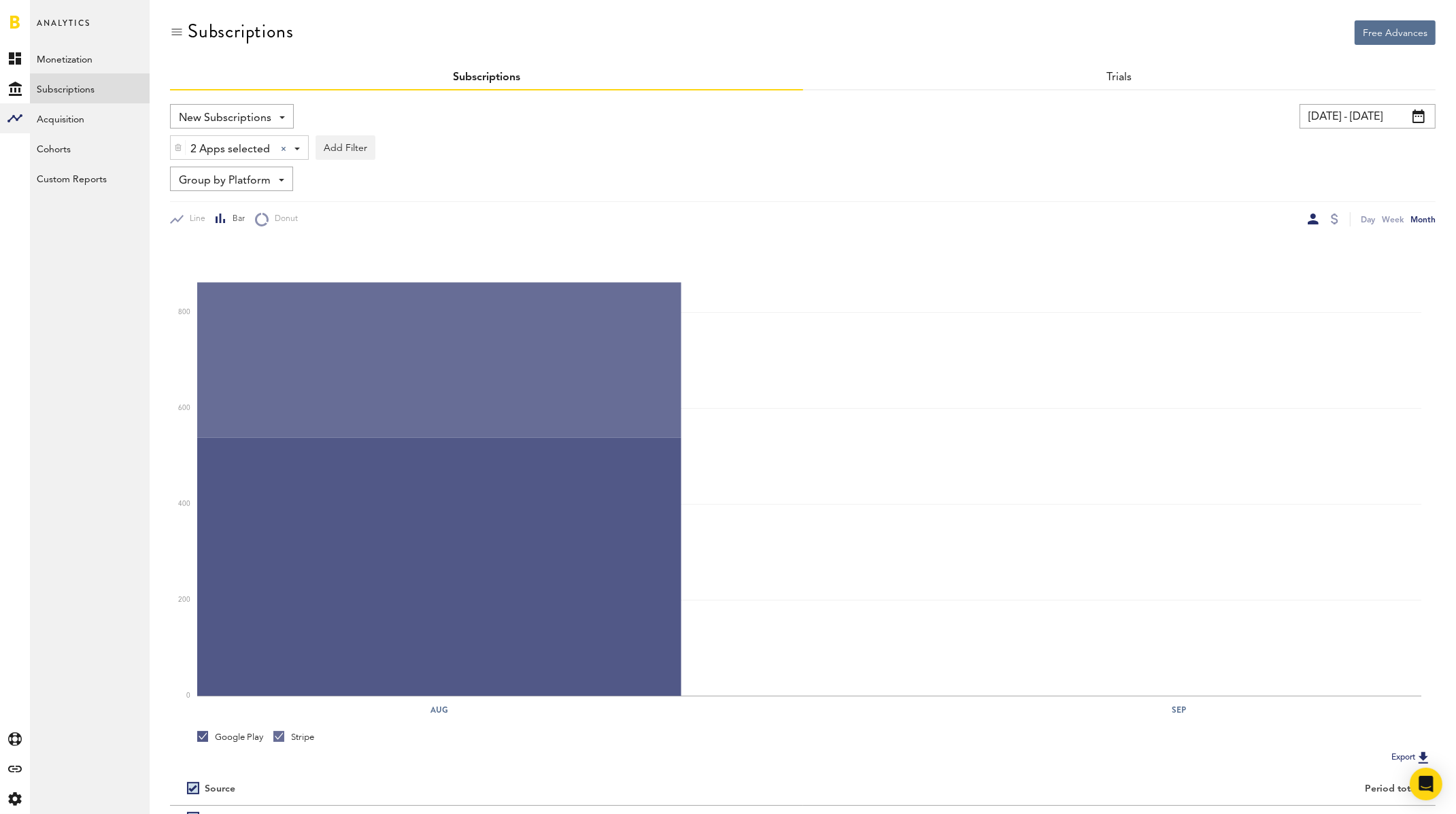
click at [1255, 114] on input "08/01/25 - 08/31/25" at bounding box center [1367, 116] width 136 height 24
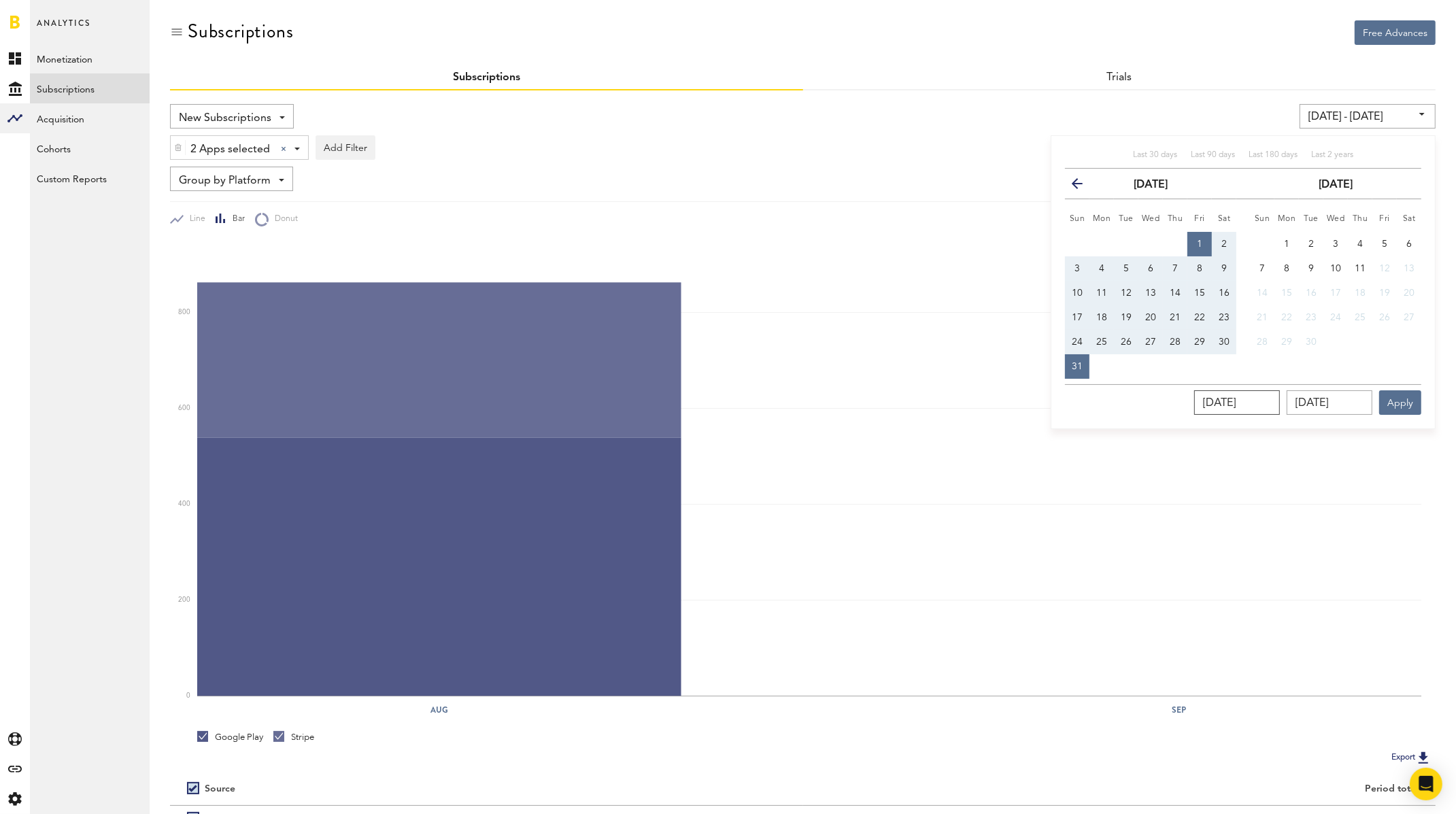
click at [1255, 399] on input "08/01/2025" at bounding box center [1236, 402] width 86 height 24
click at [1255, 401] on input "08/01/2025" at bounding box center [1236, 402] width 86 height 24
type input "08/01/202_"
type input "08/01/24 - 08/31/25"
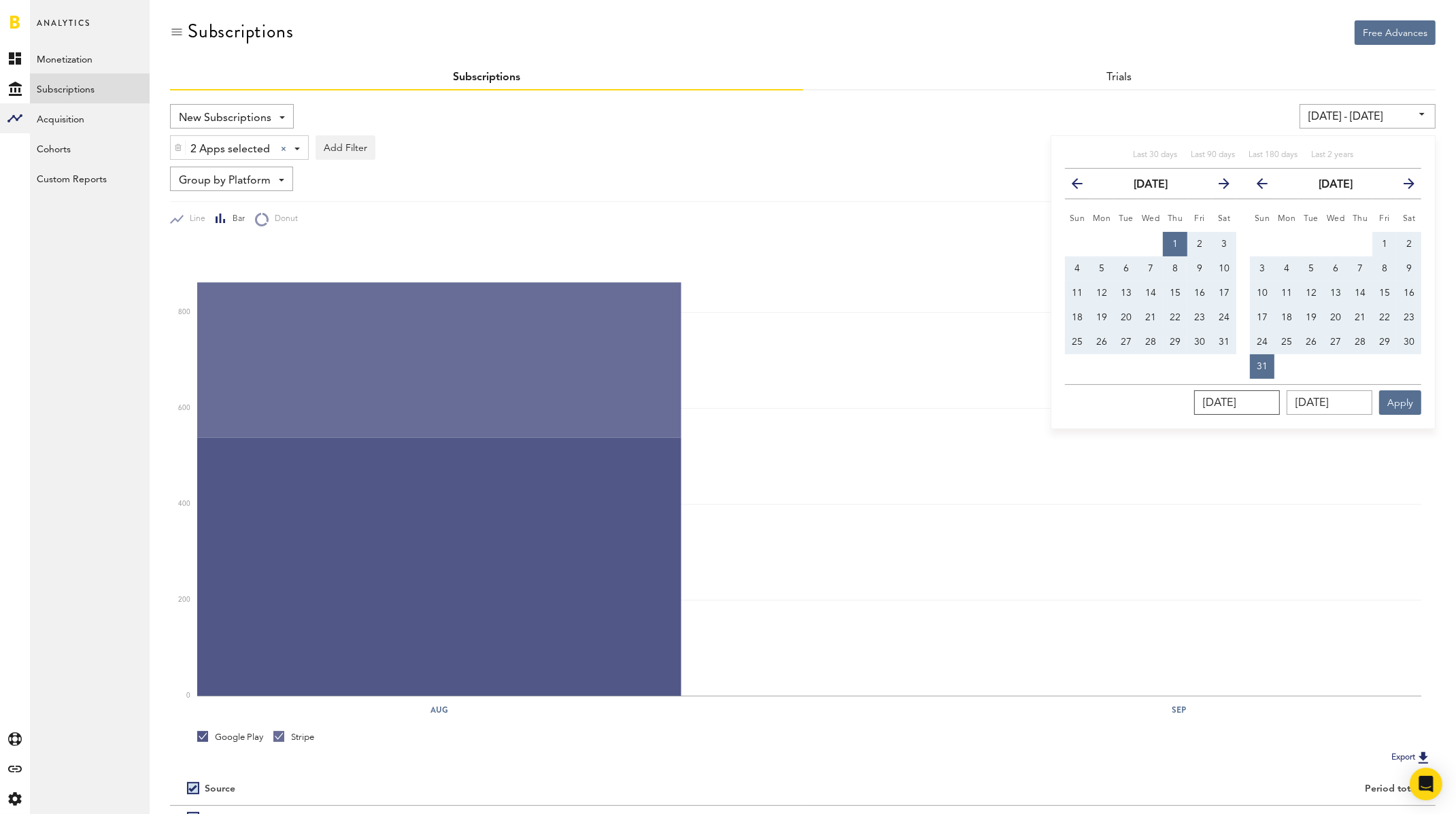
type input "08/01/2024"
drag, startPoint x: 1173, startPoint y: 238, endPoint x: 1176, endPoint y: 252, distance: 14.3
click at [1173, 239] on span "1" at bounding box center [1175, 244] width 5 height 10
type input "08/01/24 - 08/01/24"
type input "08/01/2024"
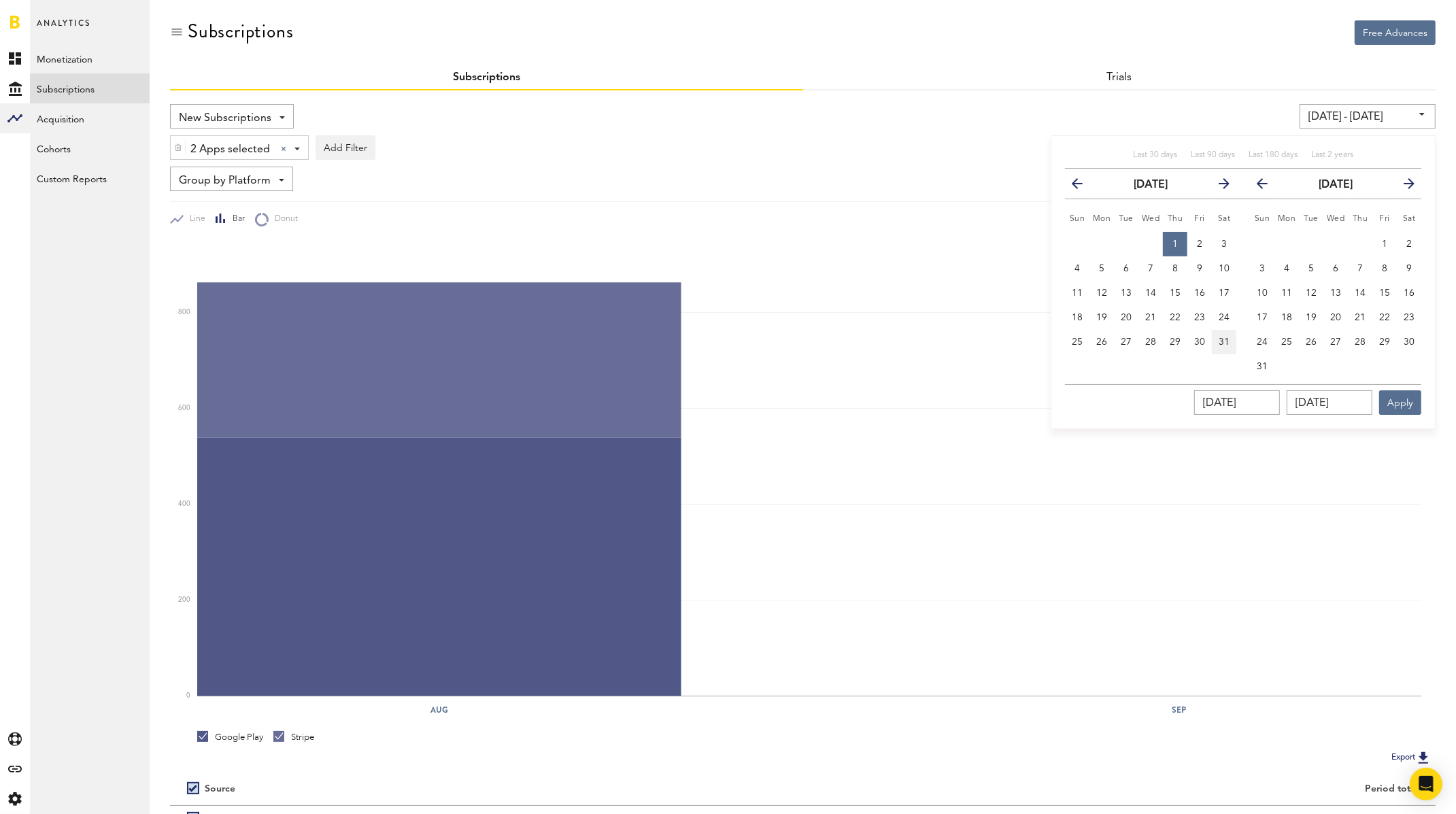
click at [1221, 331] on button "31" at bounding box center [1224, 342] width 24 height 24
type input "08/01/24 - 08/31/24"
type input "08/31/2024"
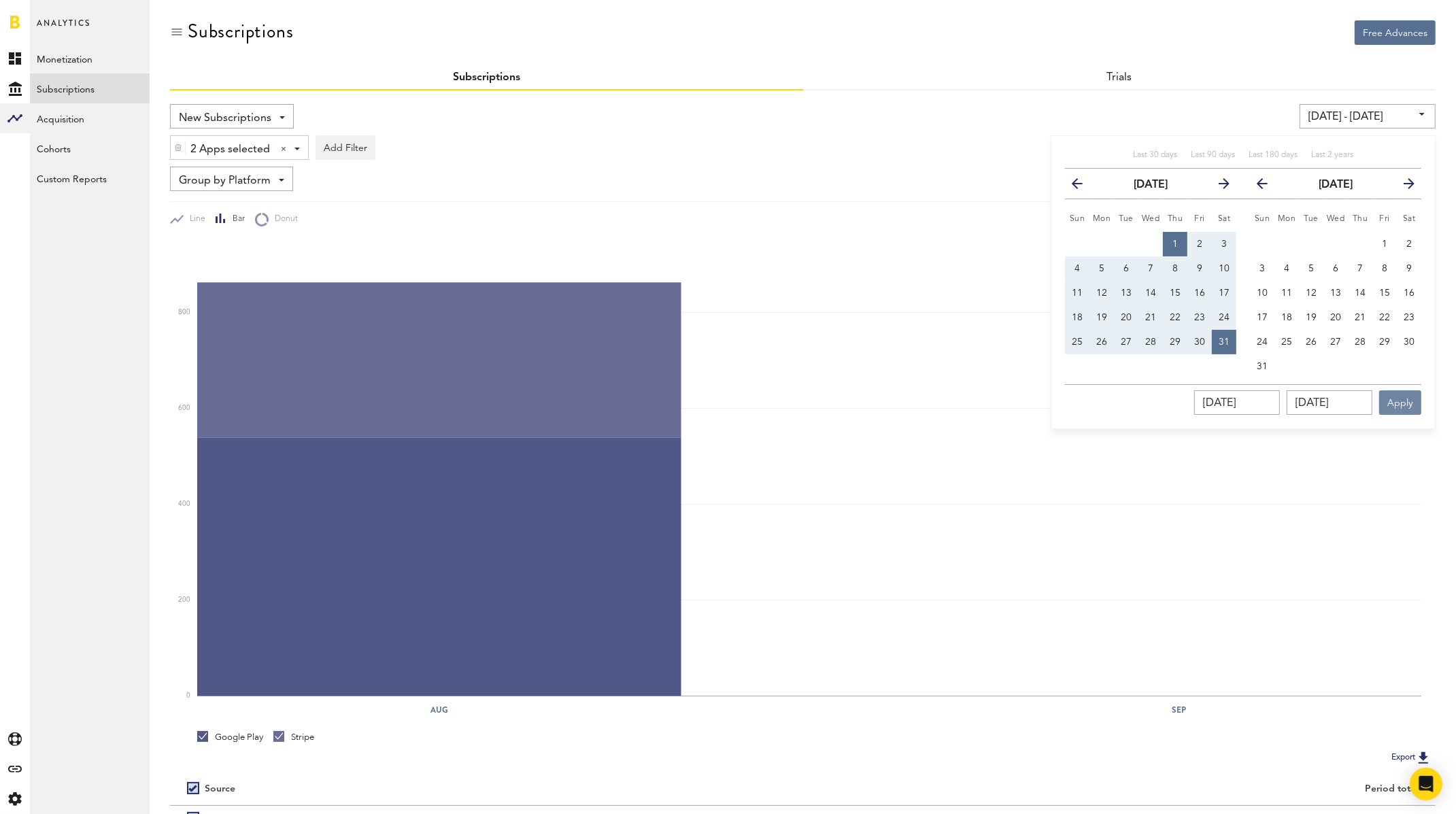
click at [1255, 398] on button "Apply" at bounding box center [1399, 402] width 42 height 24
